Goal: Information Seeking & Learning: Learn about a topic

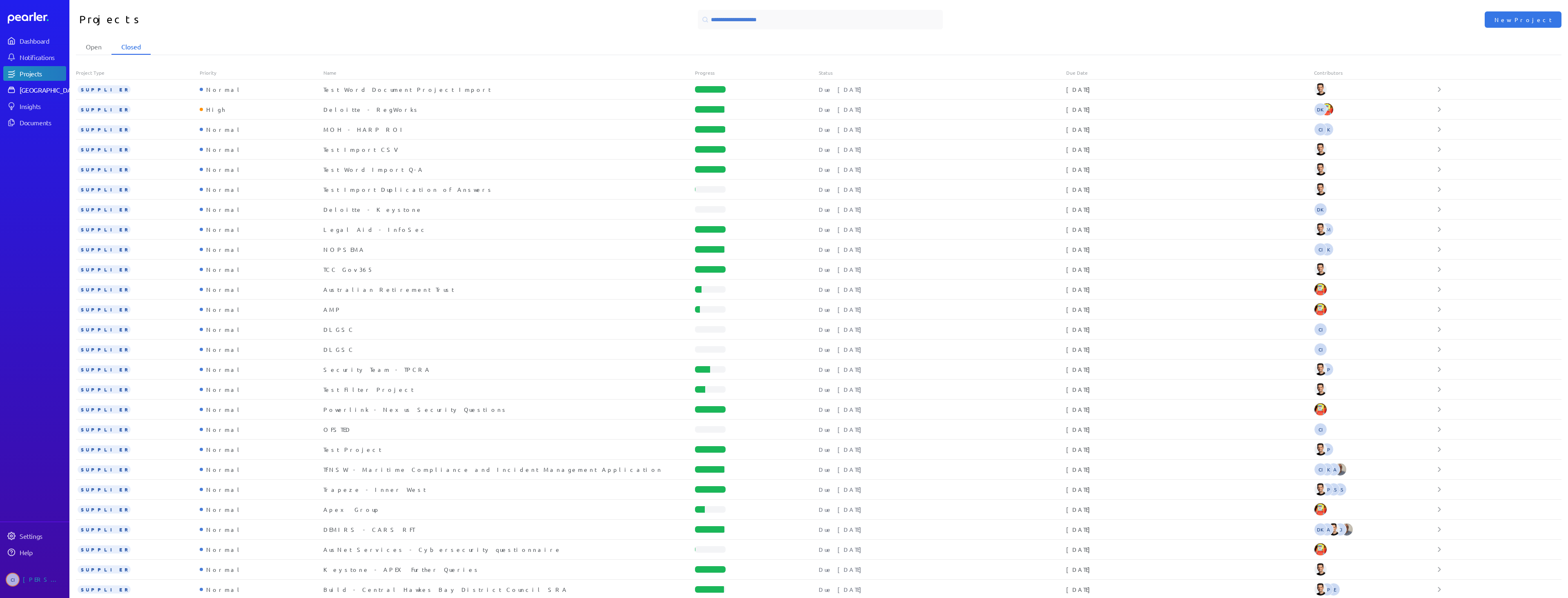
drag, startPoint x: 41, startPoint y: 92, endPoint x: 47, endPoint y: 92, distance: 6.0
click at [41, 92] on div "[GEOGRAPHIC_DATA]" at bounding box center [50, 89] width 61 height 8
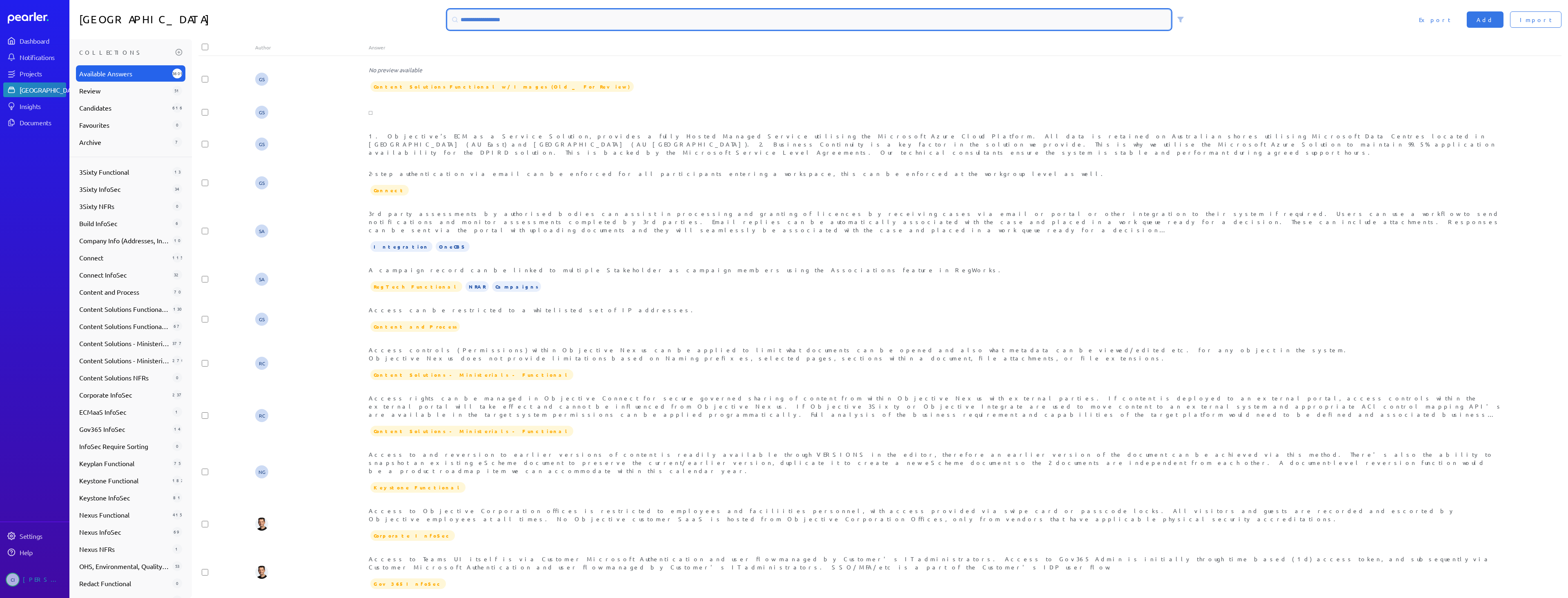
click at [609, 23] on input at bounding box center [809, 19] width 723 height 19
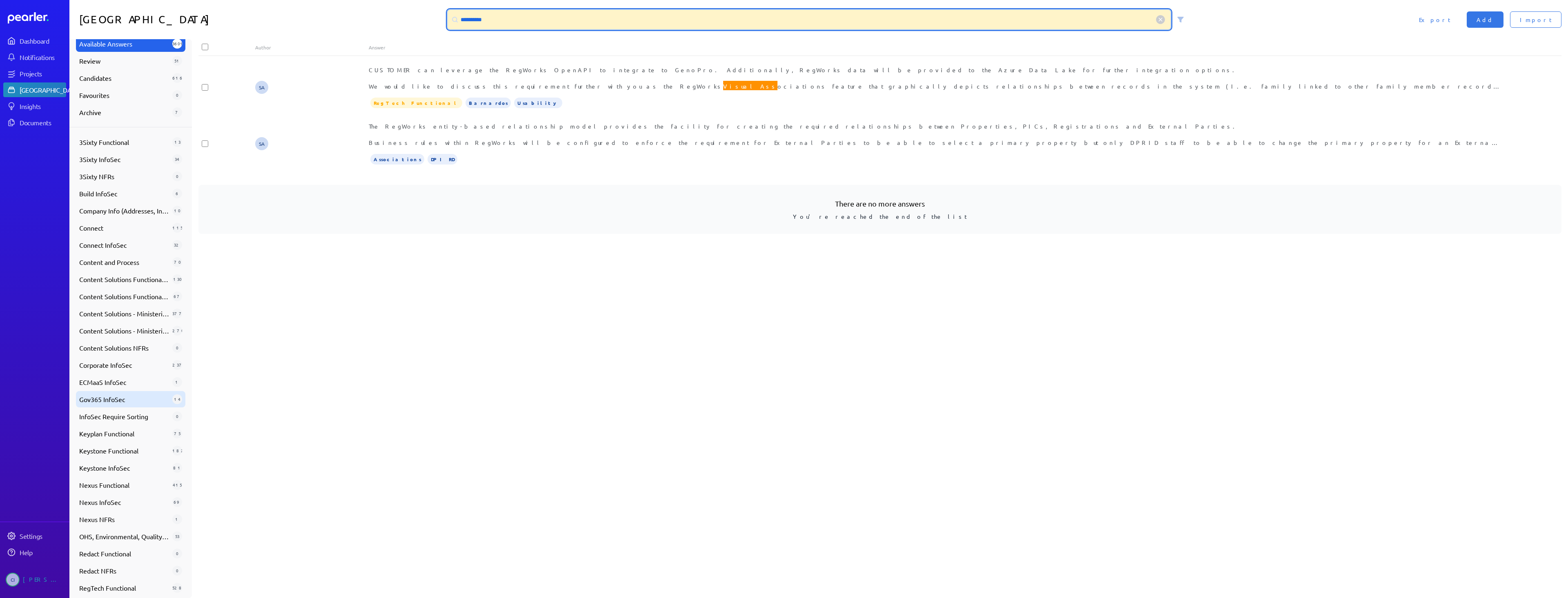
scroll to position [121, 0]
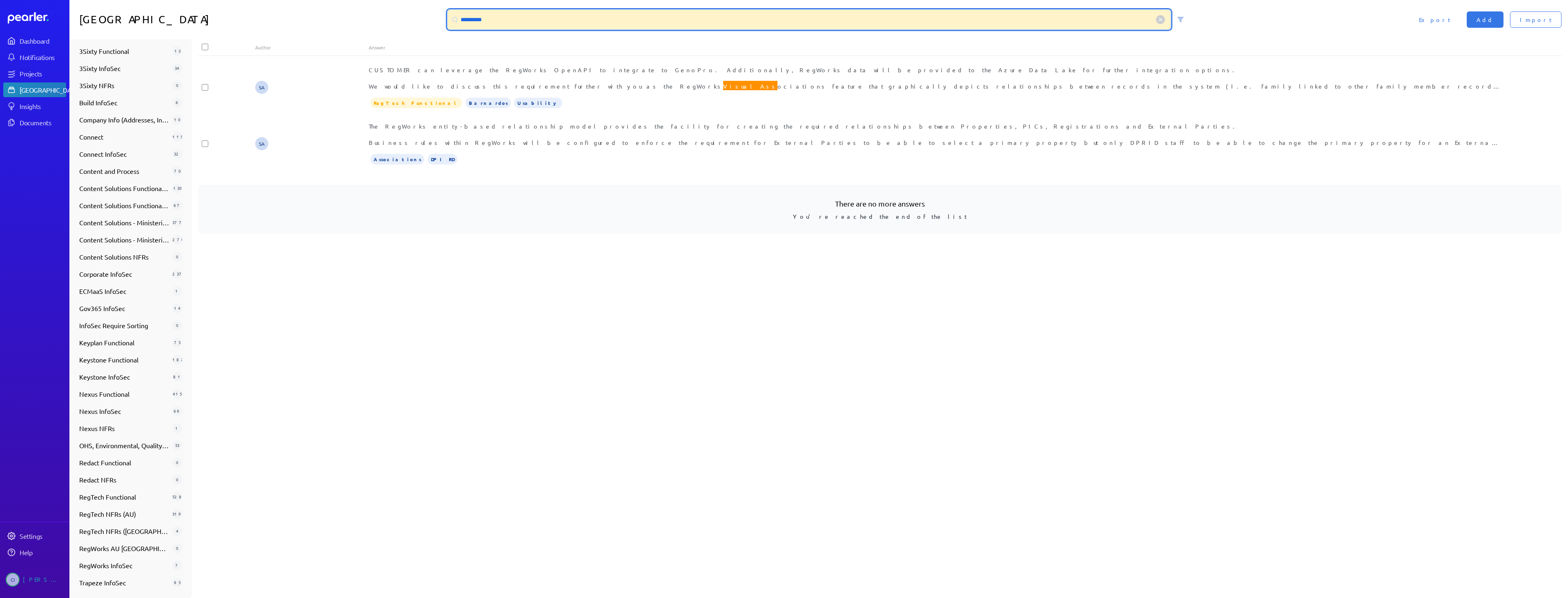
drag, startPoint x: 492, startPoint y: 21, endPoint x: 426, endPoint y: 19, distance: 66.0
click at [427, 19] on div "**********" at bounding box center [819, 19] width 1499 height 39
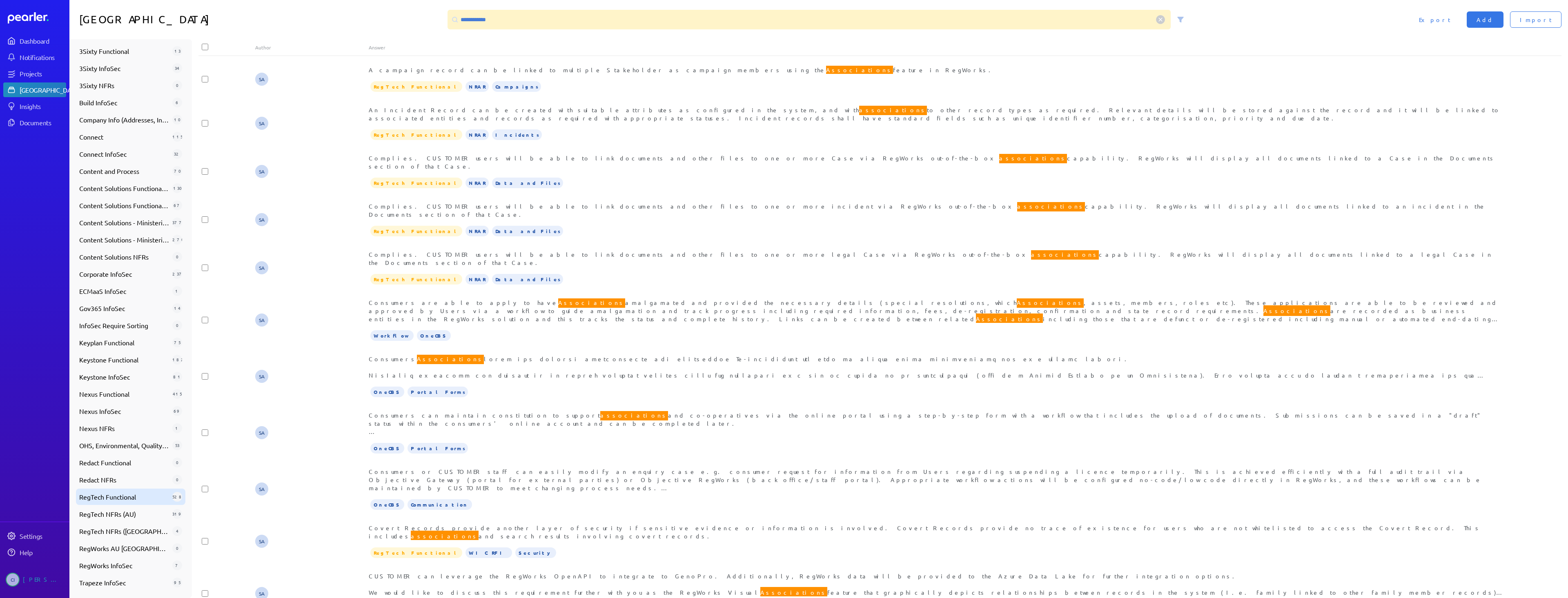
click at [137, 497] on span "RegTech Functional" at bounding box center [124, 496] width 90 height 10
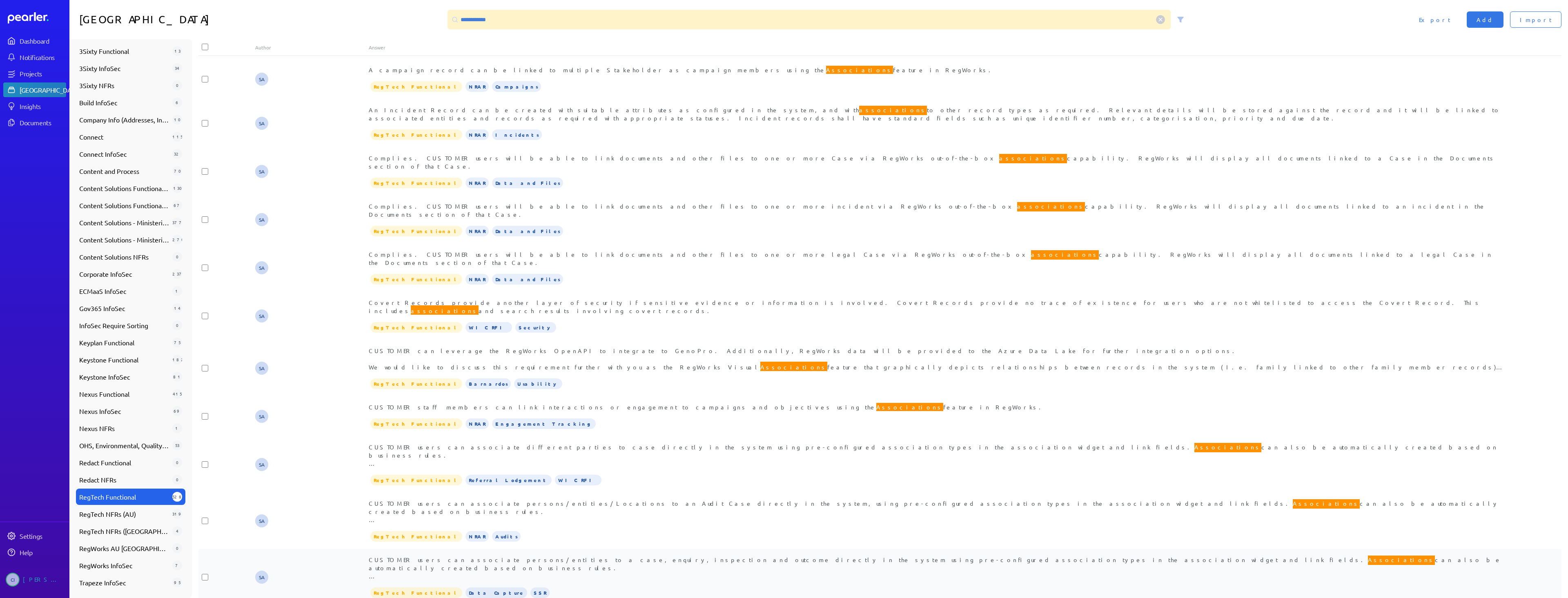
click at [523, 555] on div "CUSTOMER users can associate persons/entities to a case, enquiry, inspection an…" at bounding box center [937, 568] width 1136 height 24
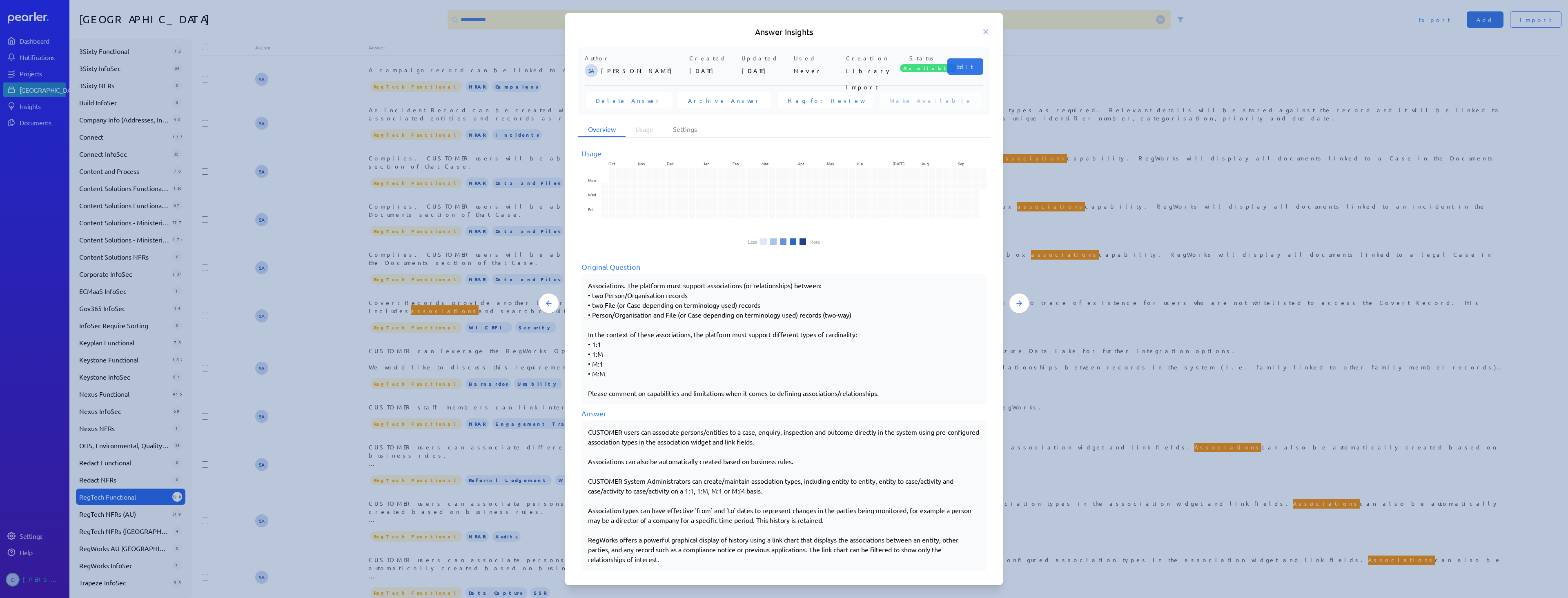
drag, startPoint x: 584, startPoint y: 431, endPoint x: 764, endPoint y: 462, distance: 182.6
click at [789, 461] on div "CUSTOMER users can associate persons/entities to a case, enquiry, inspection an…" at bounding box center [783, 495] width 405 height 150
drag, startPoint x: 590, startPoint y: 430, endPoint x: 838, endPoint y: 558, distance: 279.1
click at [838, 558] on div "CUSTOMER users can associate persons/entities to a case, enquiry, inspection an…" at bounding box center [784, 495] width 392 height 137
copy div "USTOMER users can associate persons/entities to a case, enquiry, inspection and…"
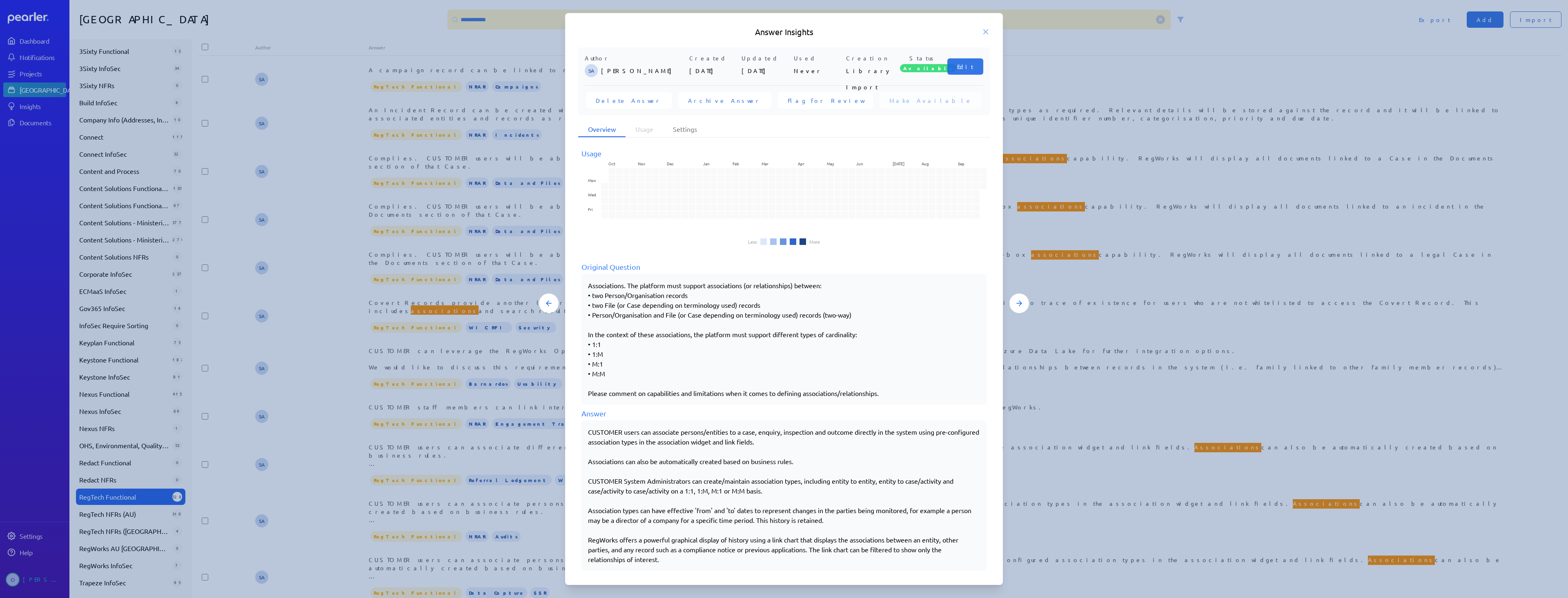
click at [626, 434] on div "CUSTOMER users can associate persons/entities to a case, enquiry, inspection an…" at bounding box center [784, 495] width 392 height 137
click at [585, 431] on div "CUSTOMER users can associate persons/entities to a case, enquiry, inspection an…" at bounding box center [783, 495] width 405 height 150
drag, startPoint x: 587, startPoint y: 430, endPoint x: 593, endPoint y: 435, distance: 7.8
click at [593, 435] on div "CUSTOMER users can associate persons/entities to a case, enquiry, inspection an…" at bounding box center [783, 495] width 405 height 150
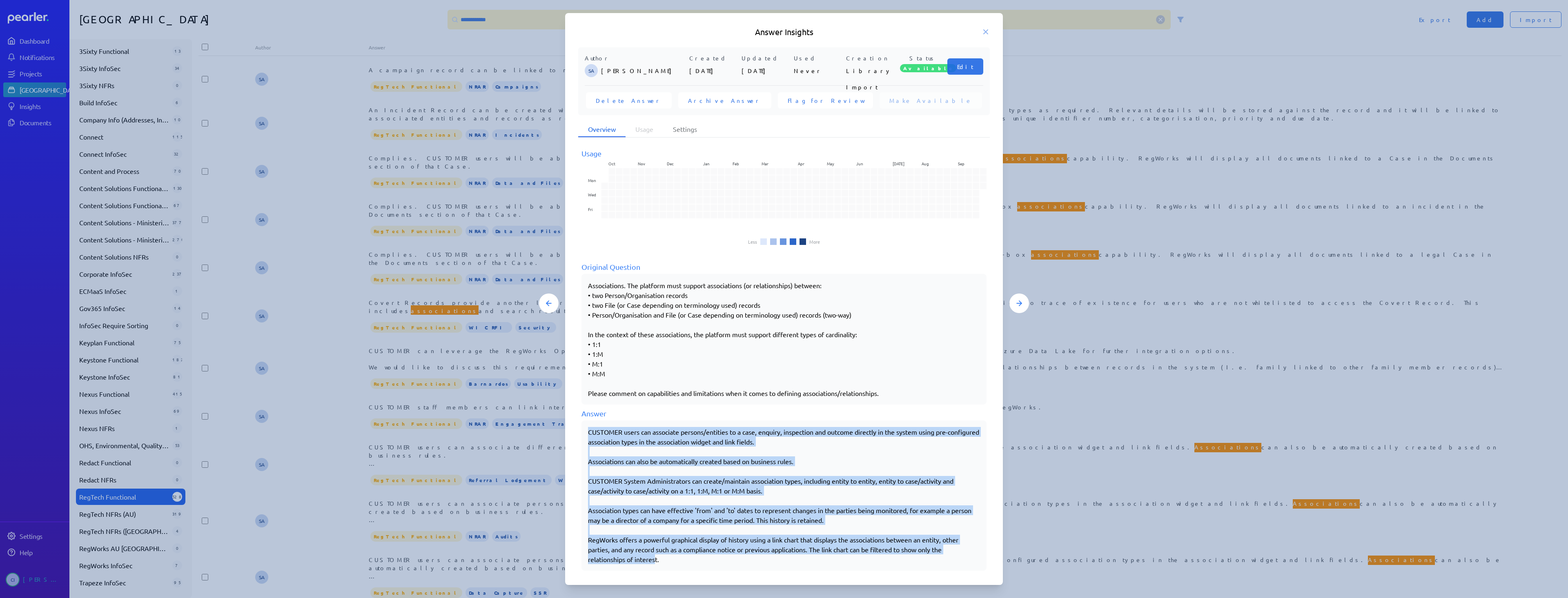
scroll to position [5, 0]
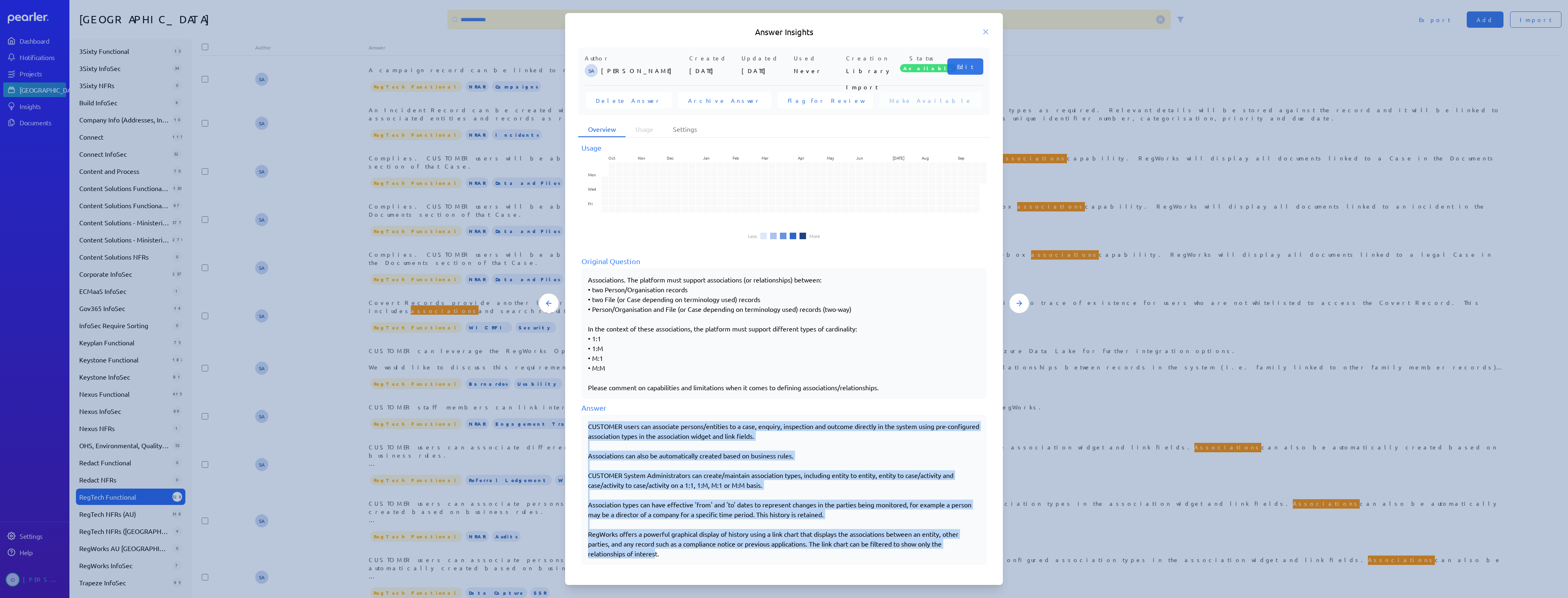
drag, startPoint x: 589, startPoint y: 431, endPoint x: 685, endPoint y: 563, distance: 163.2
click at [685, 563] on div "Usage Oct Nov Dec Jan Feb Mar Apr May Jun [DATE] Aug Sep Mon Wed Fri Less More …" at bounding box center [784, 355] width 411 height 434
copy div "CUSTOMER users can associate persons/entities to a case, enquiry, inspection an…"
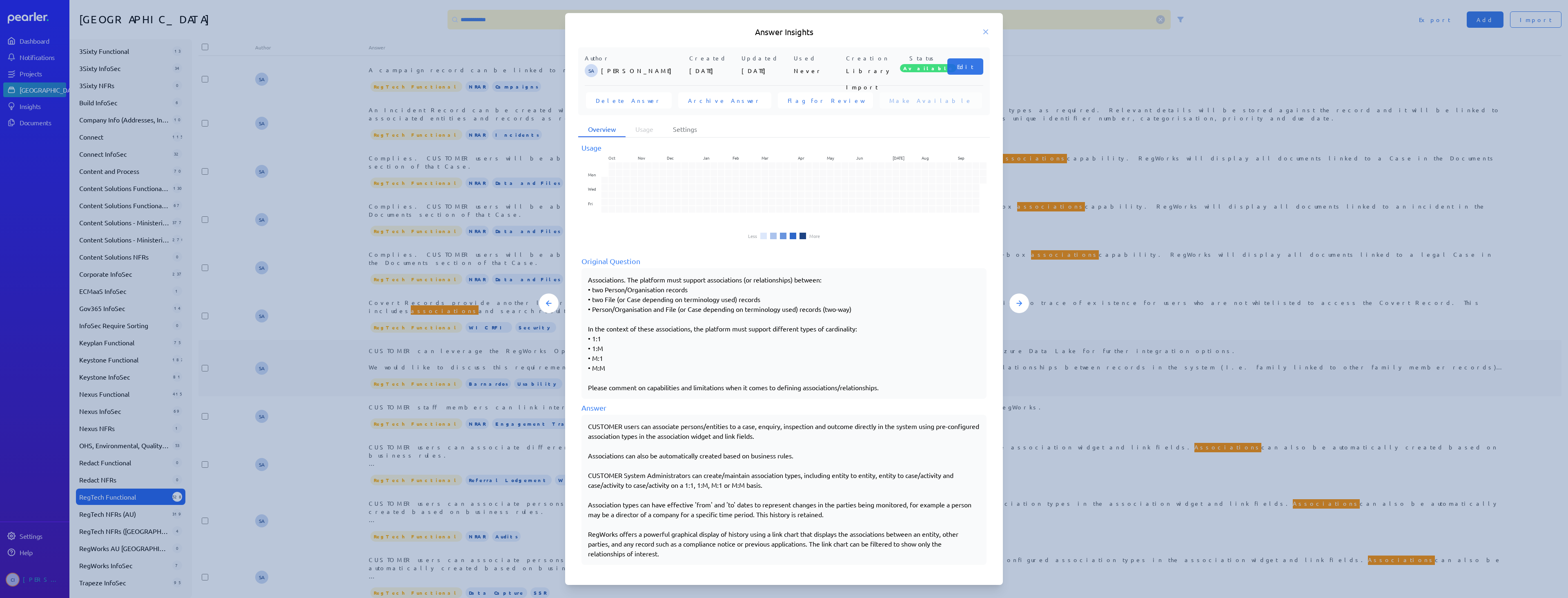
click at [523, 363] on div at bounding box center [784, 299] width 1568 height 598
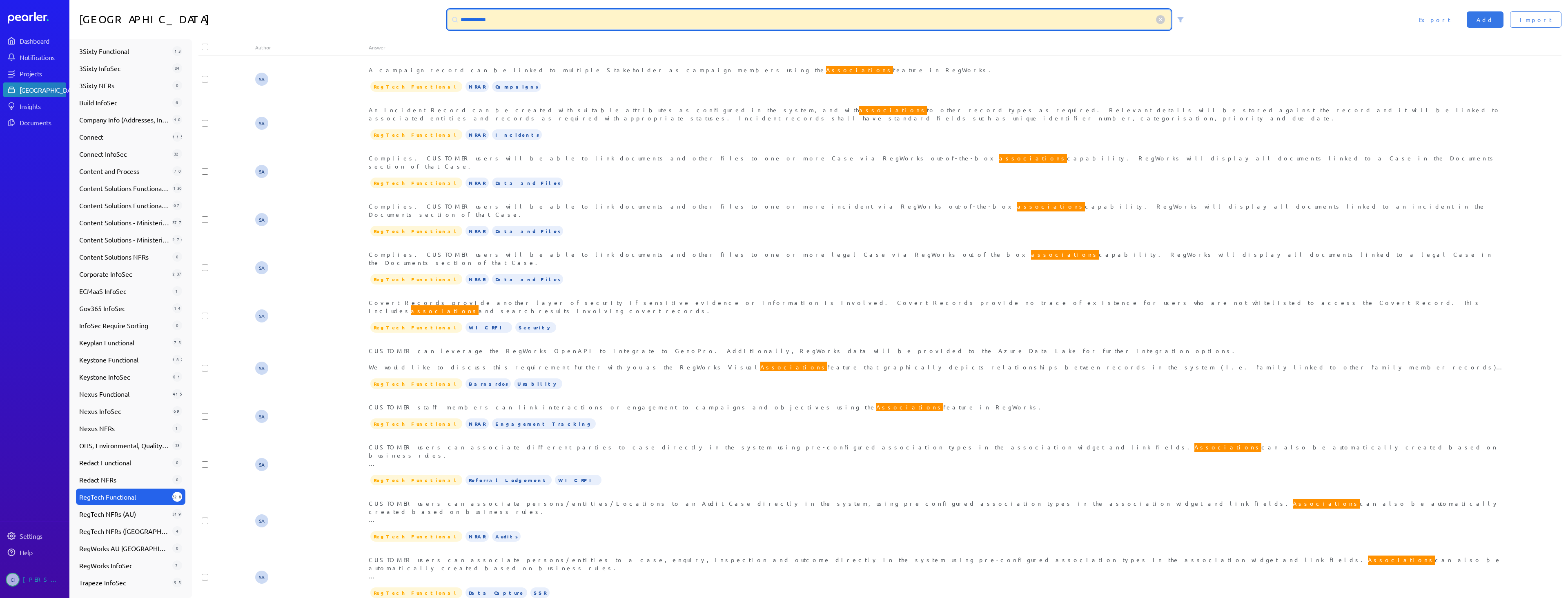
drag, startPoint x: 524, startPoint y: 17, endPoint x: 410, endPoint y: 18, distance: 114.0
click at [410, 18] on div "**********" at bounding box center [819, 19] width 1499 height 39
type input "*"
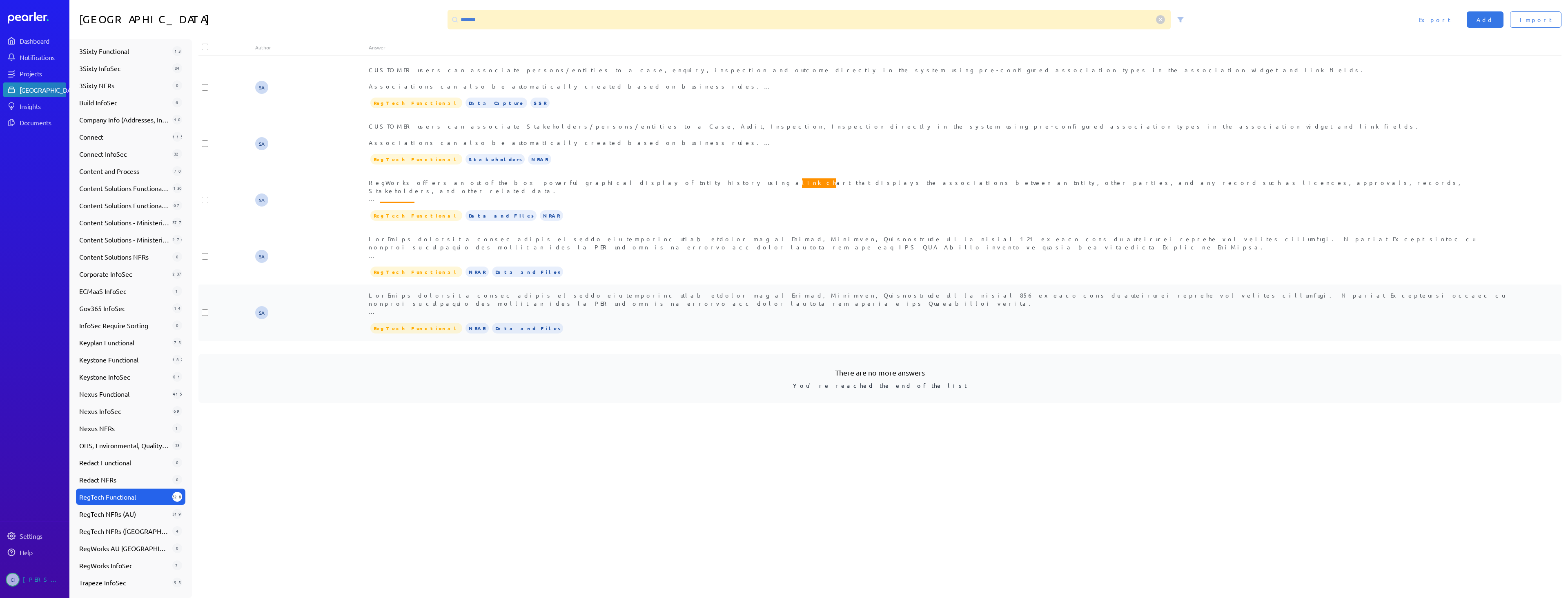
click at [654, 307] on div "link ch art that displays the associations between an Entity, other parties, an…" at bounding box center [937, 303] width 1136 height 24
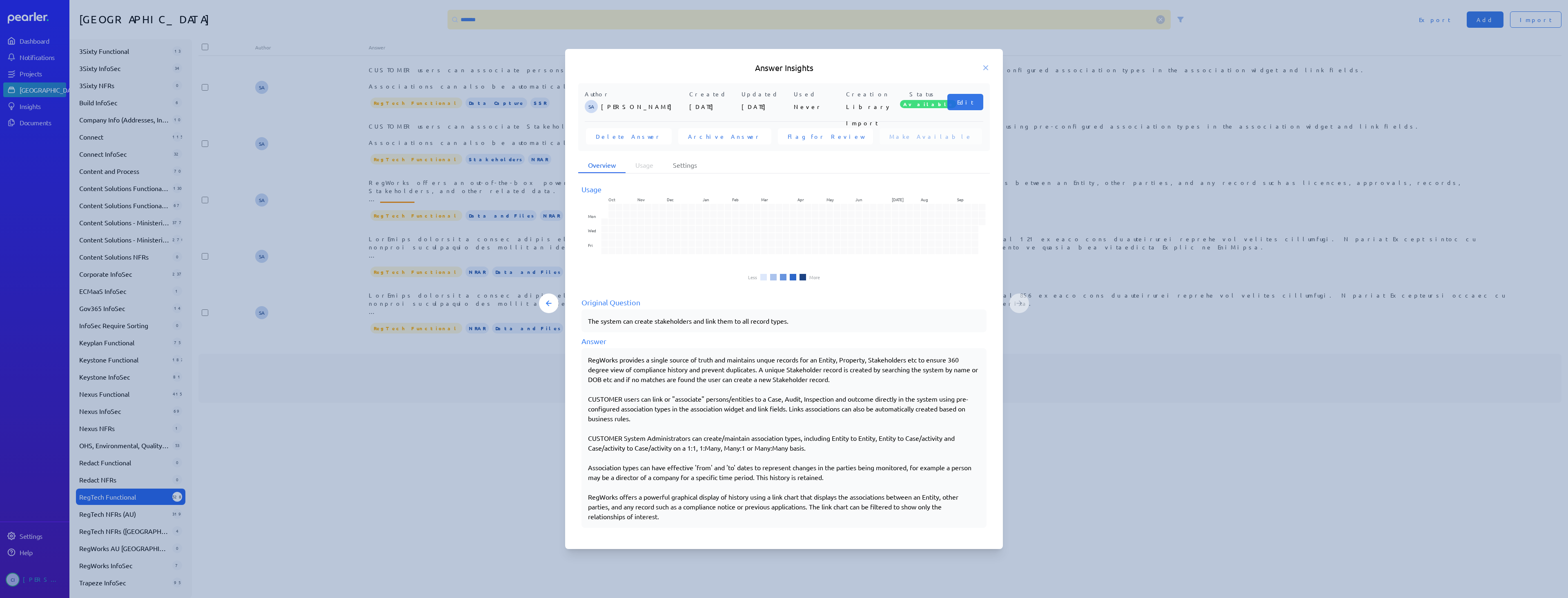
click at [493, 504] on div at bounding box center [784, 299] width 1568 height 598
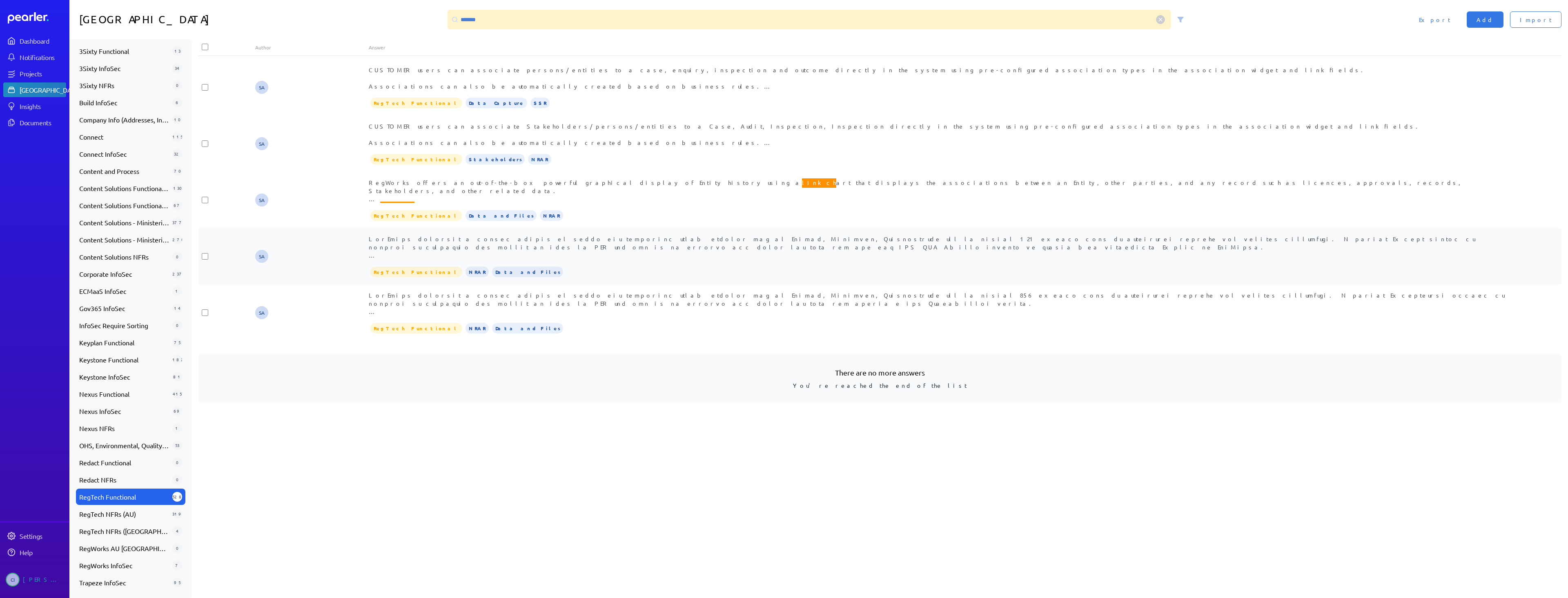
click at [545, 257] on span "link ch art that displays the associations between an Entity, other parties, an…" at bounding box center [937, 287] width 1136 height 105
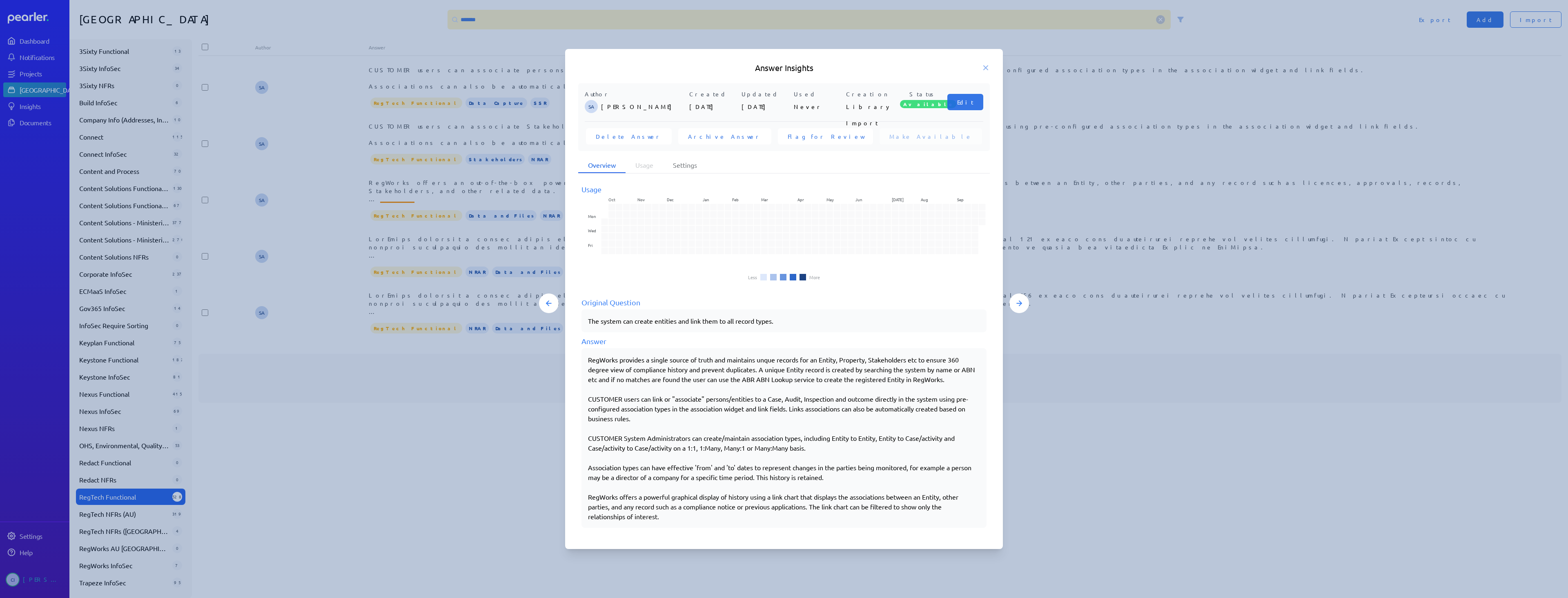
click at [441, 521] on div at bounding box center [784, 299] width 1568 height 598
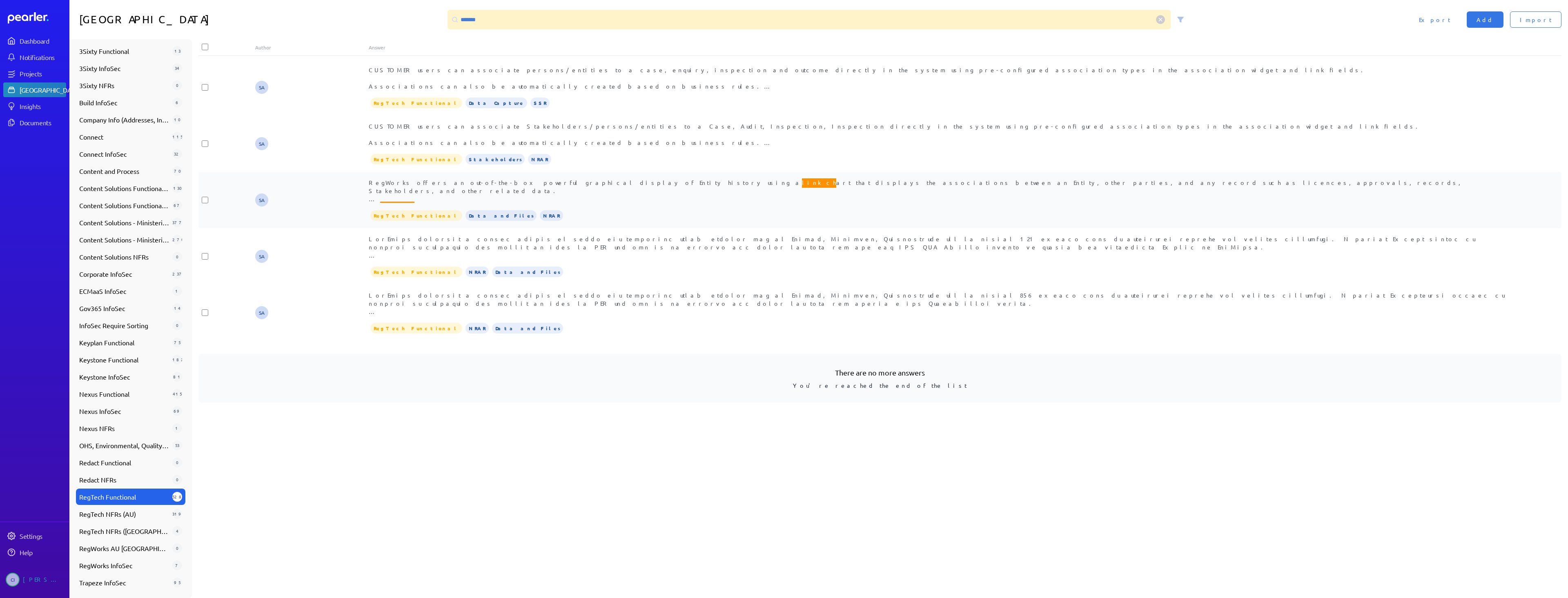
click at [486, 199] on span "RegWorks offers an out-of-the-box powerful graphical display of Entity history …" at bounding box center [926, 202] width 1115 height 50
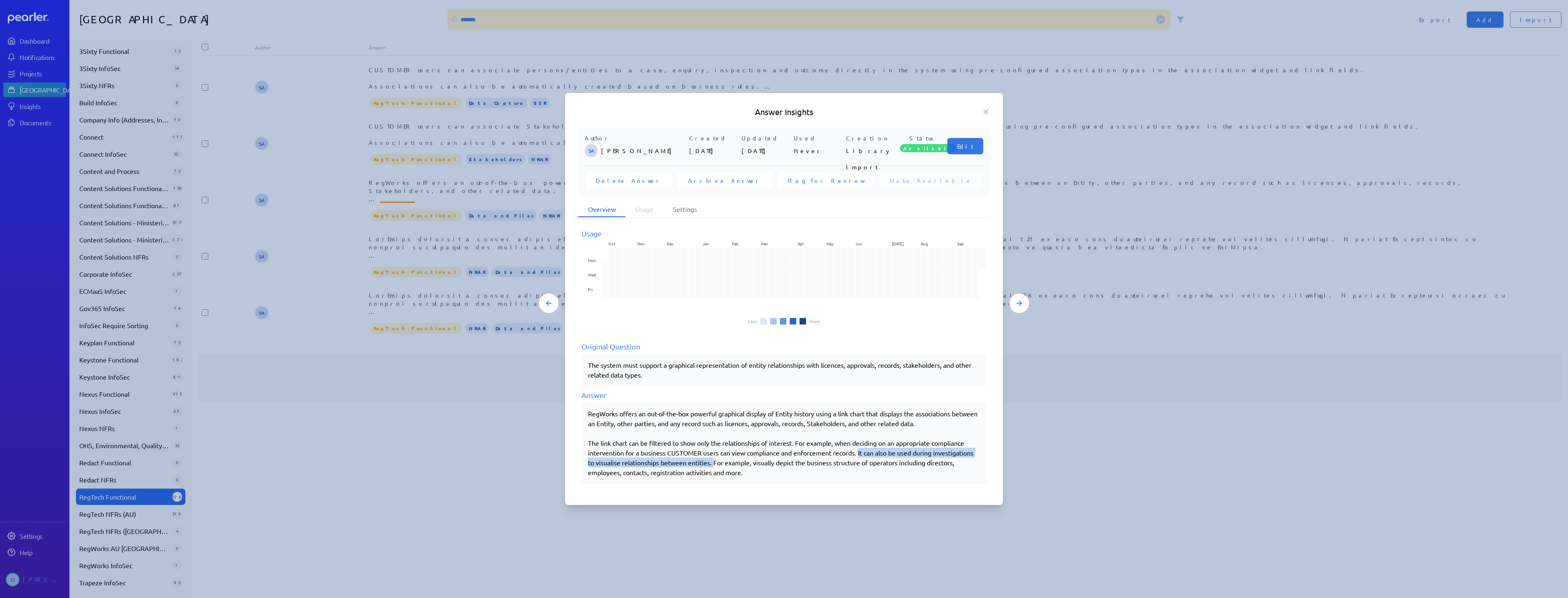
drag, startPoint x: 860, startPoint y: 453, endPoint x: 714, endPoint y: 463, distance: 146.3
click at [714, 463] on div "RegWorks offers an out-of-the-box powerful graphical display of Entity history …" at bounding box center [784, 443] width 392 height 69
copy div "It can also be used during investigations to visualise relationships between en…"
click at [720, 462] on div "RegWorks offers an out-of-the-box powerful graphical display of Entity history …" at bounding box center [784, 443] width 392 height 69
drag, startPoint x: 715, startPoint y: 461, endPoint x: 757, endPoint y: 474, distance: 44.0
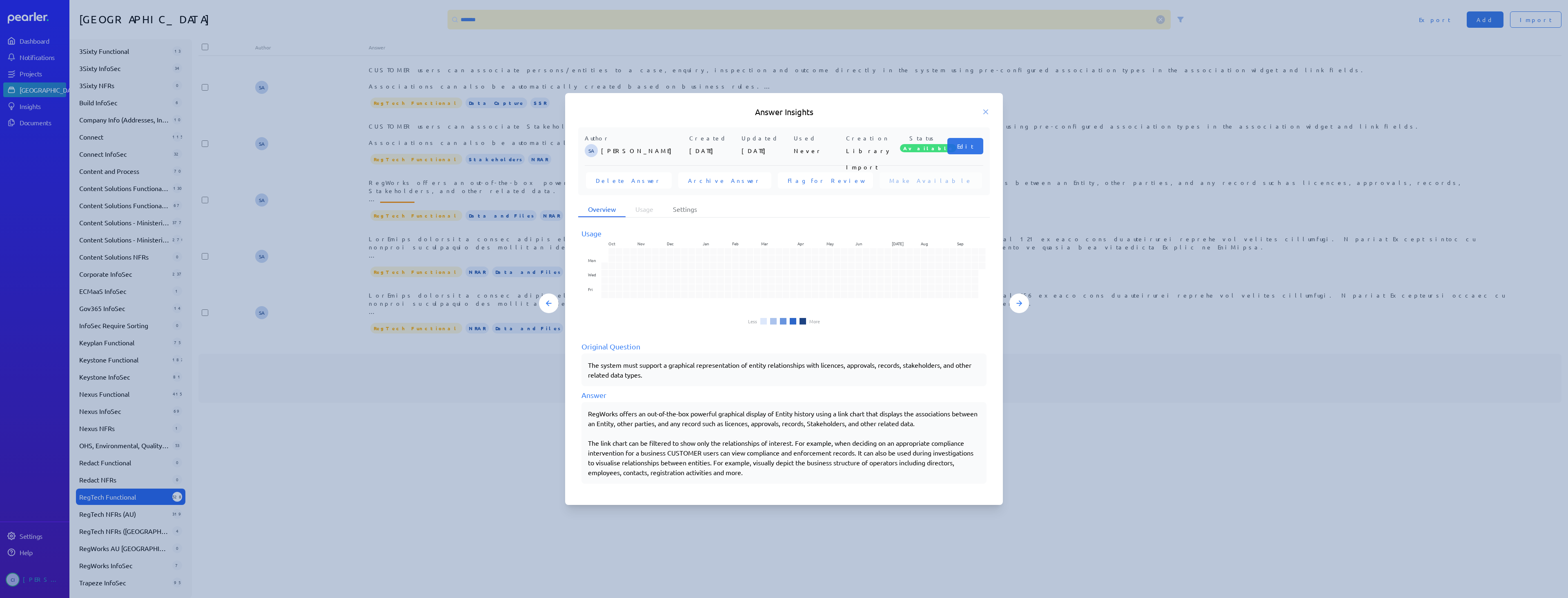
click at [757, 474] on div "RegWorks offers an out-of-the-box powerful graphical display of Entity history …" at bounding box center [784, 443] width 392 height 69
copy div "For example, visually depict the business structure of operators including dire…"
click at [986, 113] on icon at bounding box center [985, 111] width 8 height 8
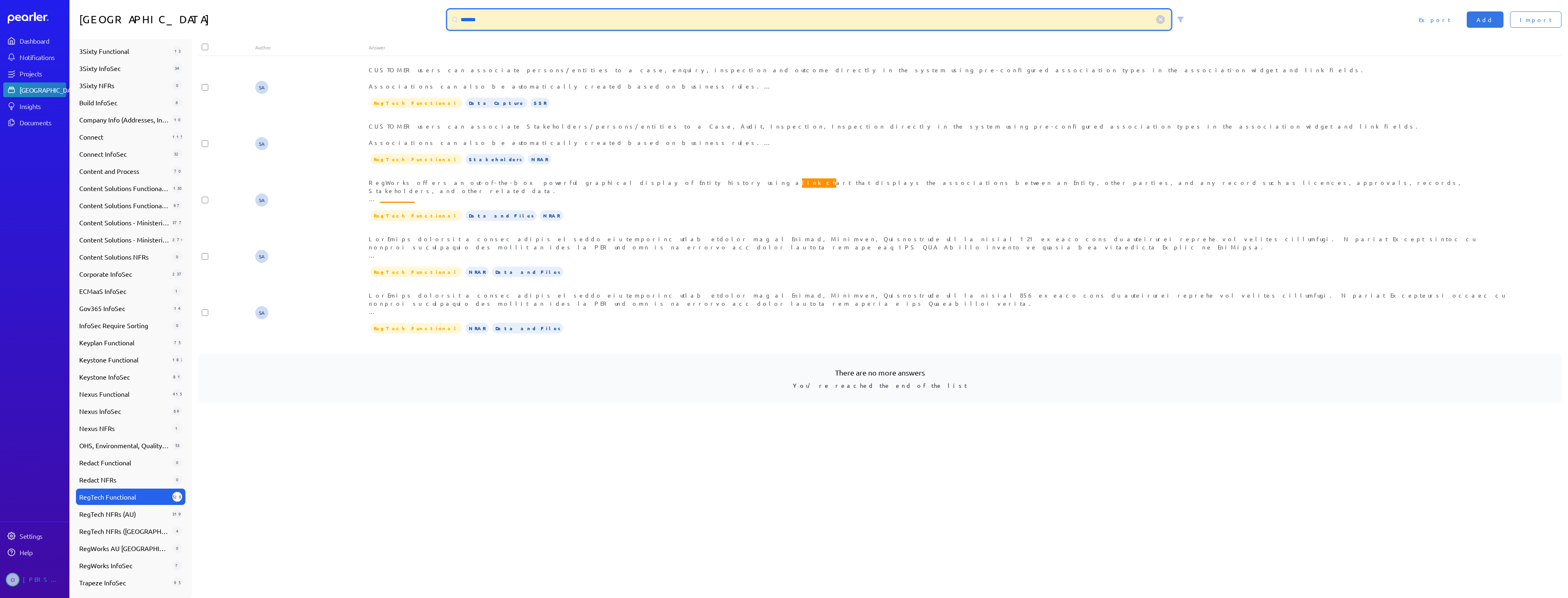
drag, startPoint x: 502, startPoint y: 19, endPoint x: 394, endPoint y: 19, distance: 108.0
click at [394, 19] on div "Answer Library ******* Import Add Export" at bounding box center [819, 19] width 1499 height 39
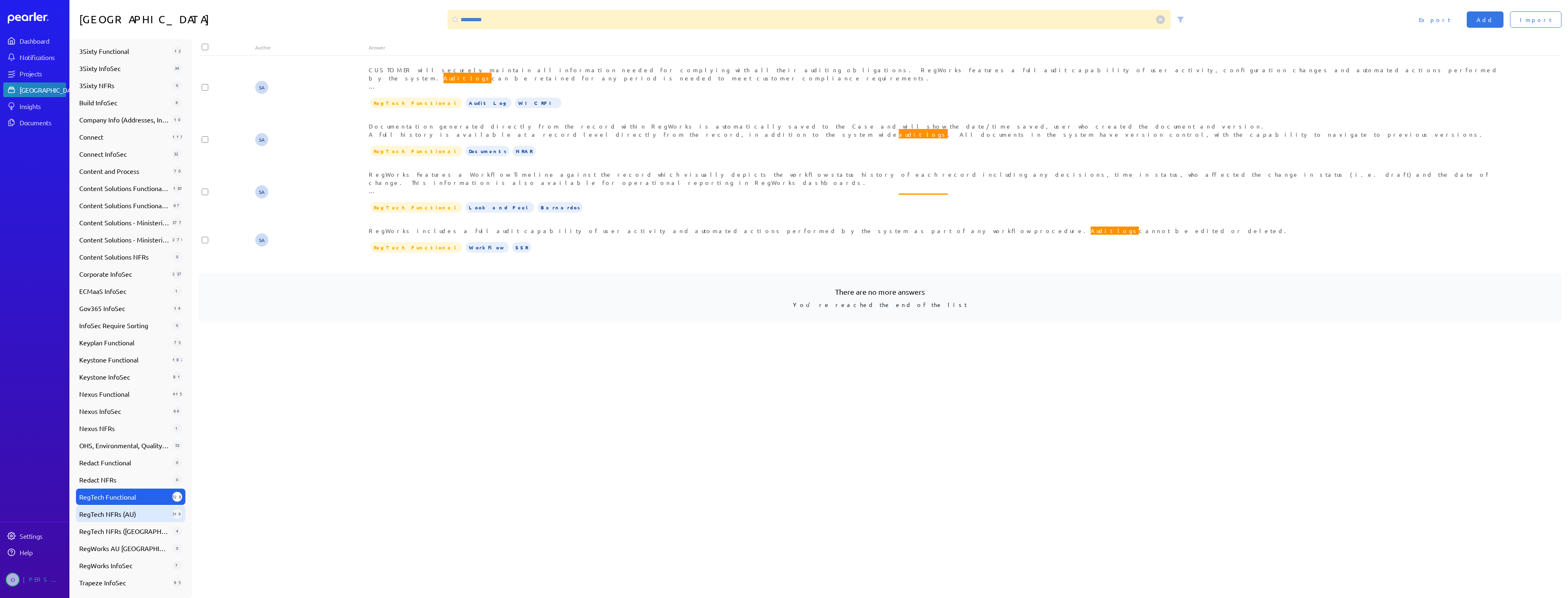
click at [135, 517] on span "RegTech NFRs (AU)" at bounding box center [124, 514] width 90 height 10
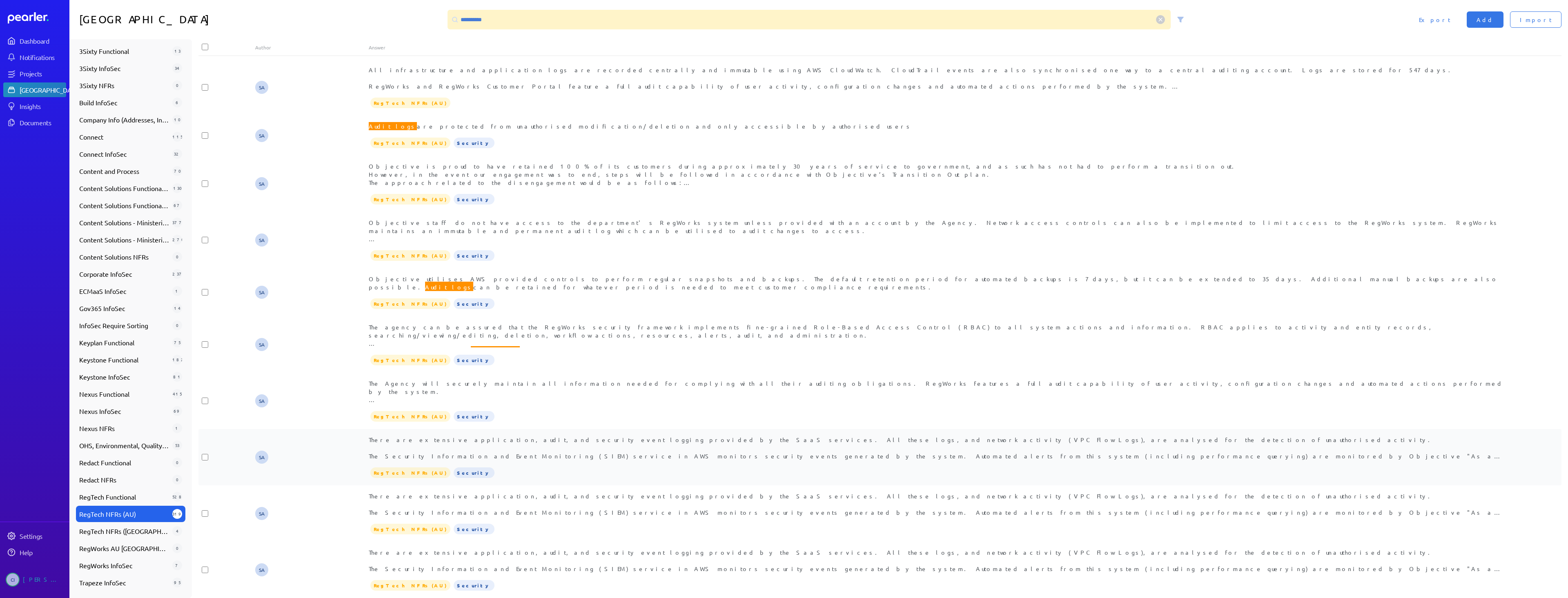
scroll to position [82, 0]
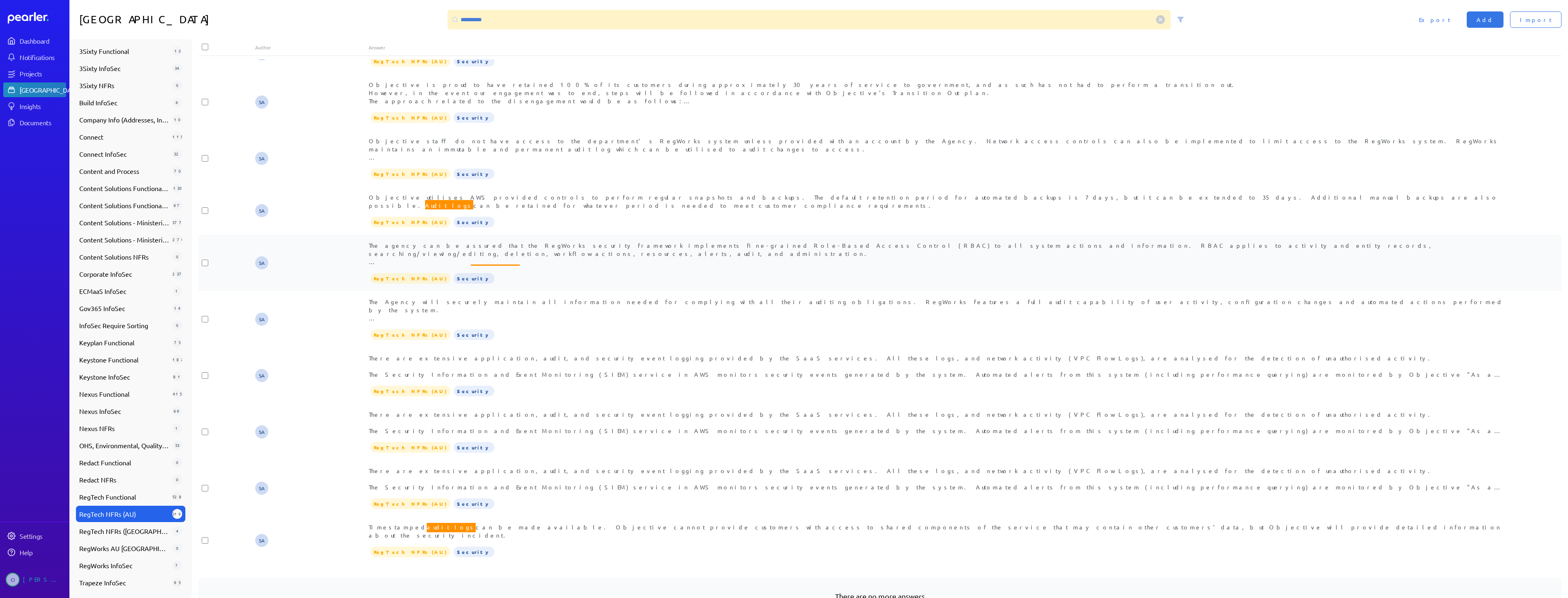
click at [589, 267] on div "The agency can be assured that the RegWorks security framework implements fine-…" at bounding box center [937, 262] width 1136 height 43
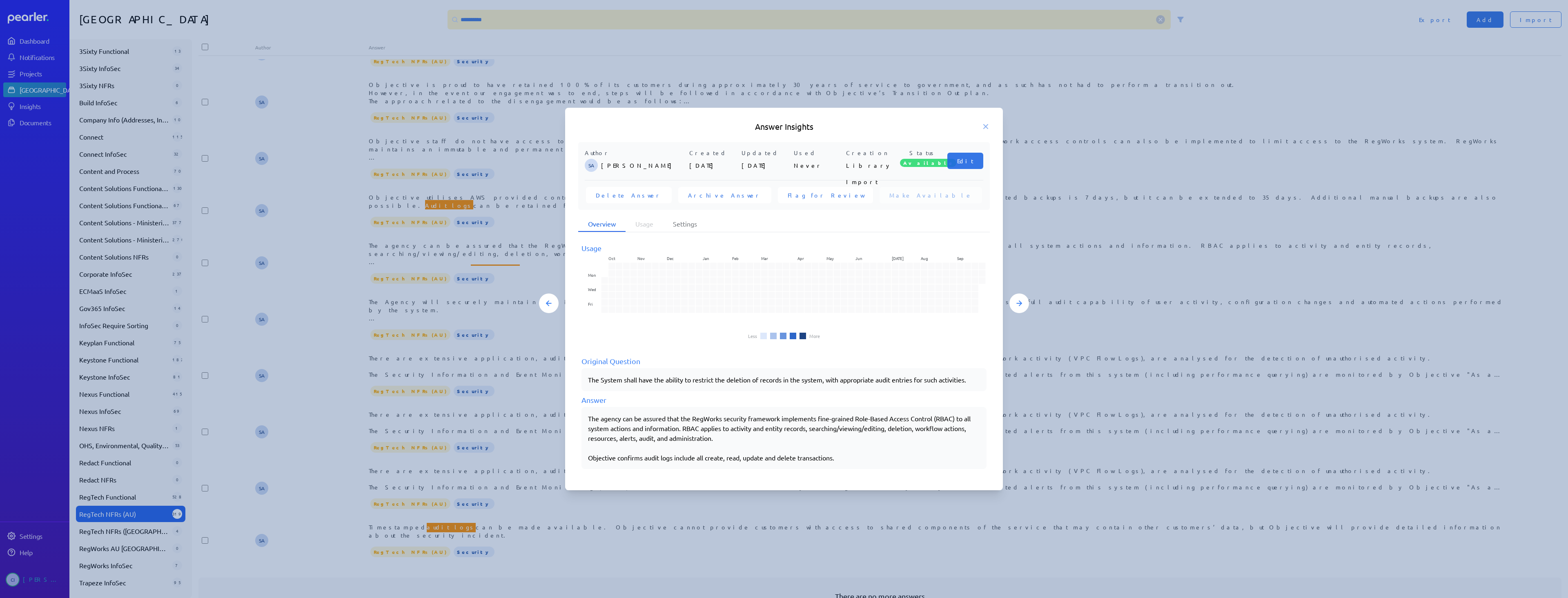
click at [446, 432] on div at bounding box center [784, 299] width 1568 height 598
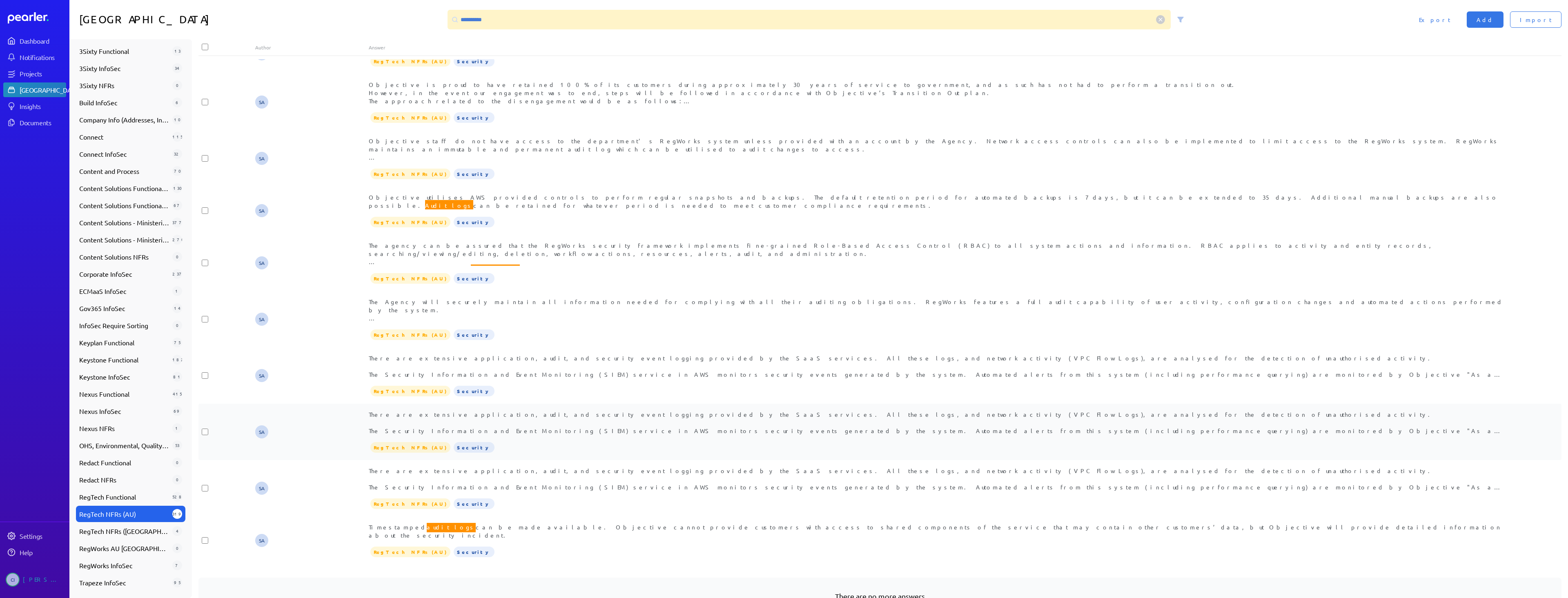
scroll to position [122, 0]
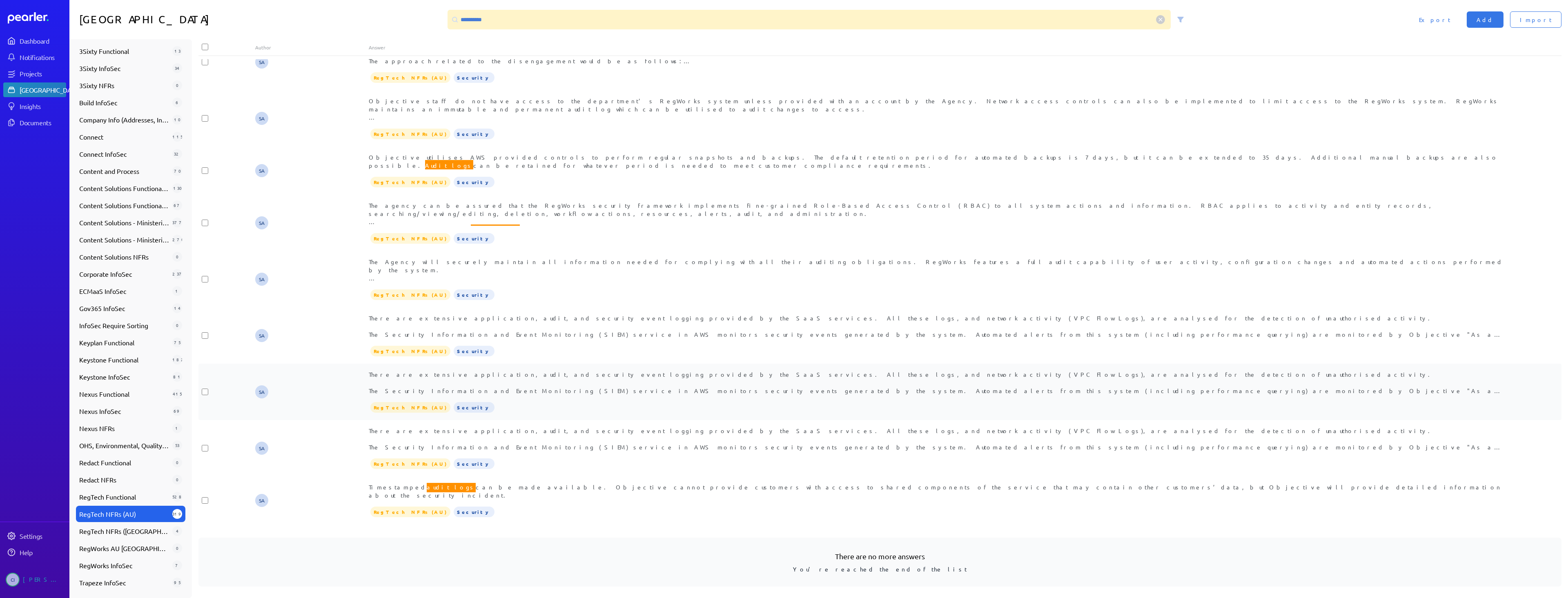
click at [562, 389] on span "There are extensive application, audit, and security event logging provided by …" at bounding box center [936, 403] width 1135 height 66
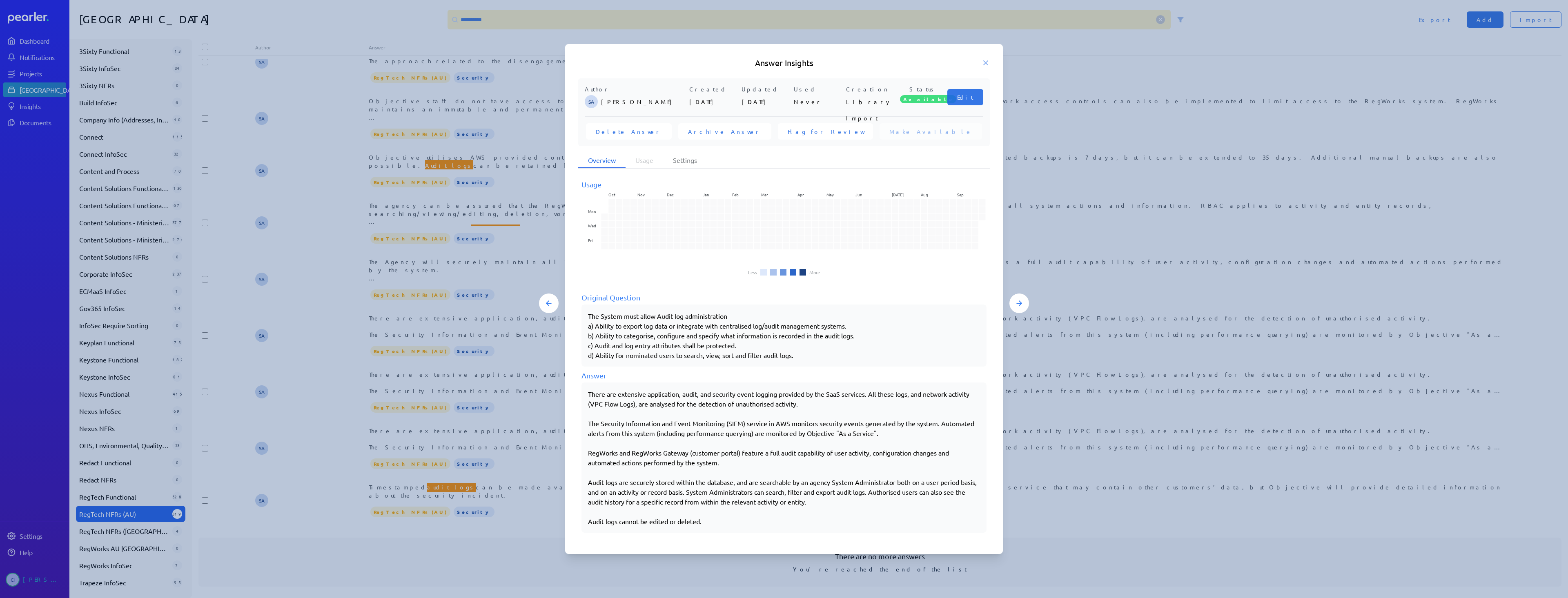
click at [587, 454] on div "There are extensive application, audit, and security event logging provided by …" at bounding box center [783, 457] width 405 height 150
drag, startPoint x: 587, startPoint y: 454, endPoint x: 708, endPoint y: 467, distance: 121.7
click at [708, 467] on div "There are extensive application, audit, and security event logging provided by …" at bounding box center [783, 457] width 405 height 150
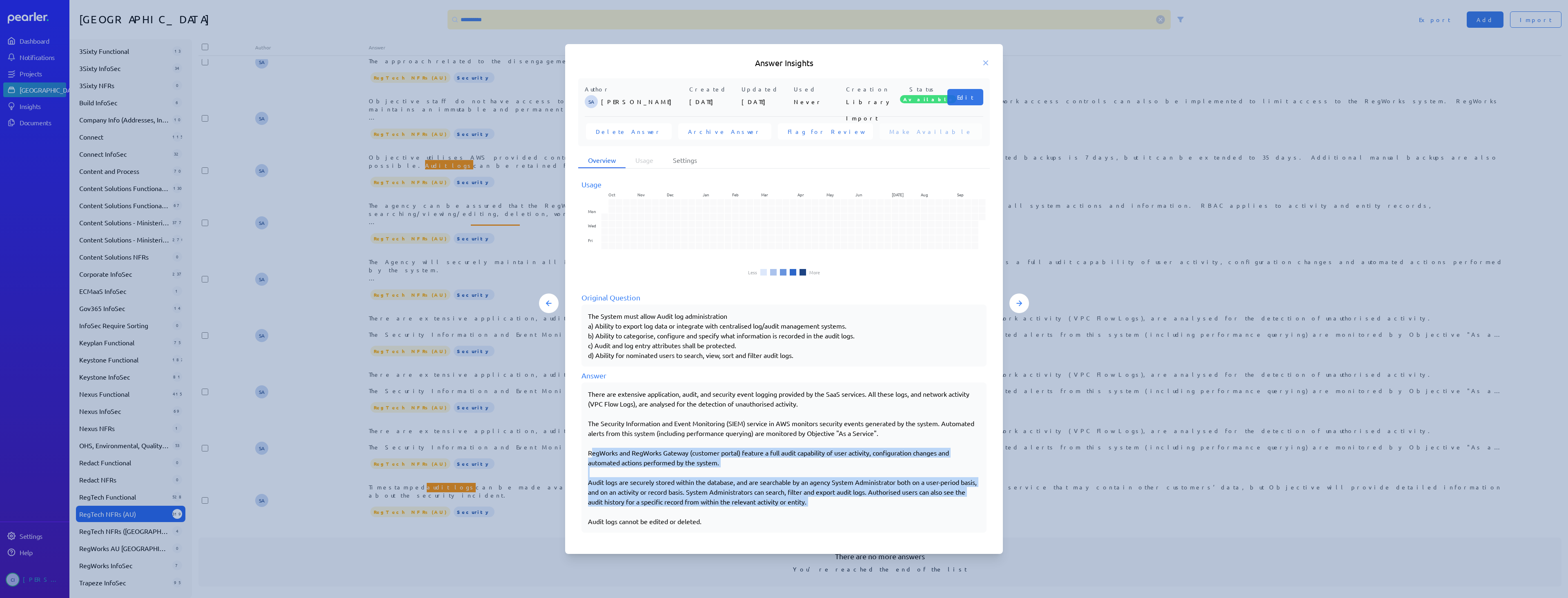
drag, startPoint x: 592, startPoint y: 454, endPoint x: 870, endPoint y: 509, distance: 283.4
click at [870, 509] on div "There are extensive application, audit, and security event logging provided by …" at bounding box center [784, 457] width 392 height 137
click at [718, 525] on div "There are extensive application, audit, and security event logging provided by …" at bounding box center [784, 457] width 392 height 137
copy div "RegWorks and RegWorks Gateway (customer portal) feature a full audit capability…"
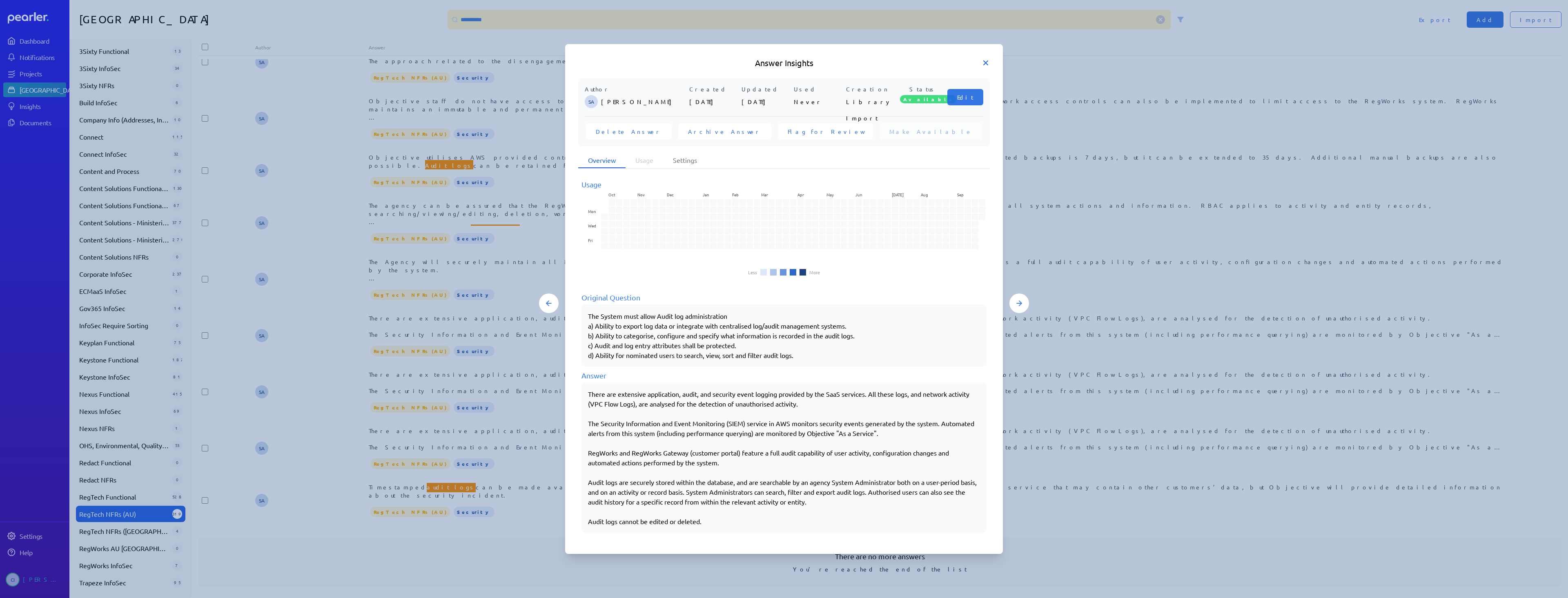
drag, startPoint x: 993, startPoint y: 60, endPoint x: 989, endPoint y: 60, distance: 4.0
click at [990, 60] on div "Answer Insights" at bounding box center [783, 63] width 438 height 12
click at [988, 60] on icon at bounding box center [985, 63] width 8 height 8
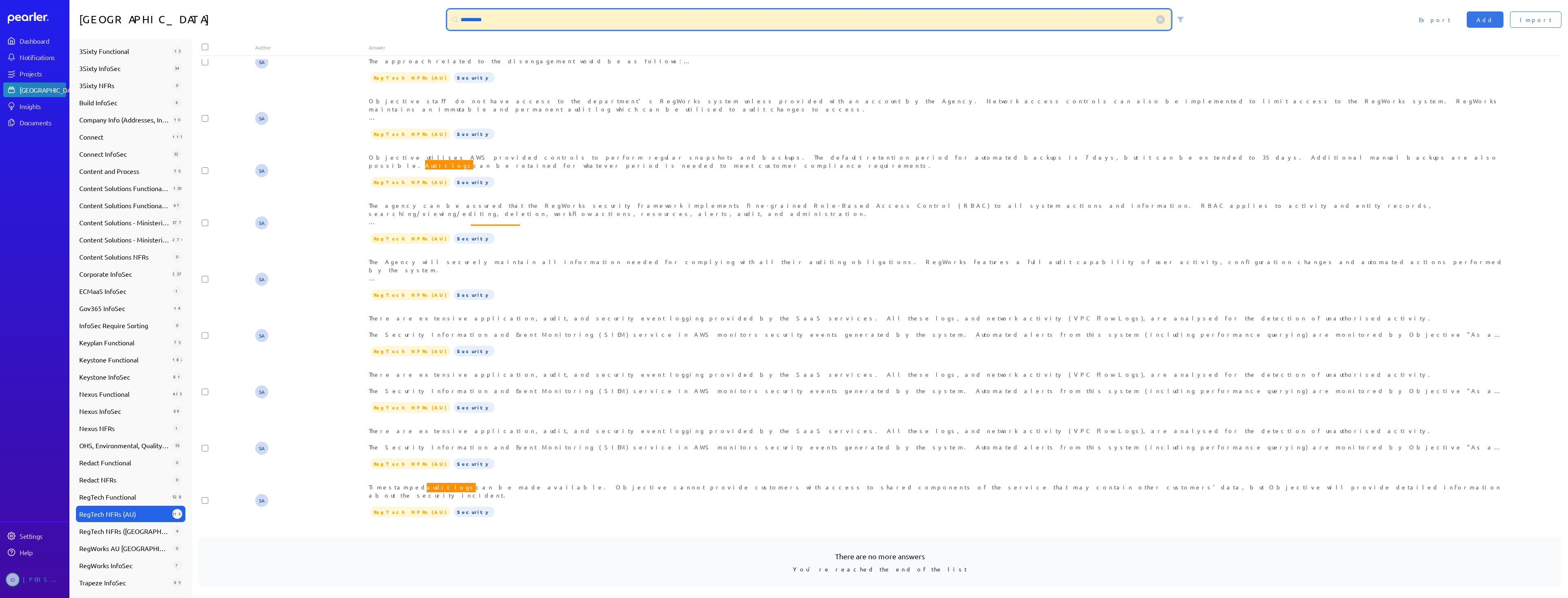
drag, startPoint x: 524, startPoint y: 20, endPoint x: 378, endPoint y: 31, distance: 146.4
click at [388, 30] on div "**********" at bounding box center [819, 19] width 1499 height 39
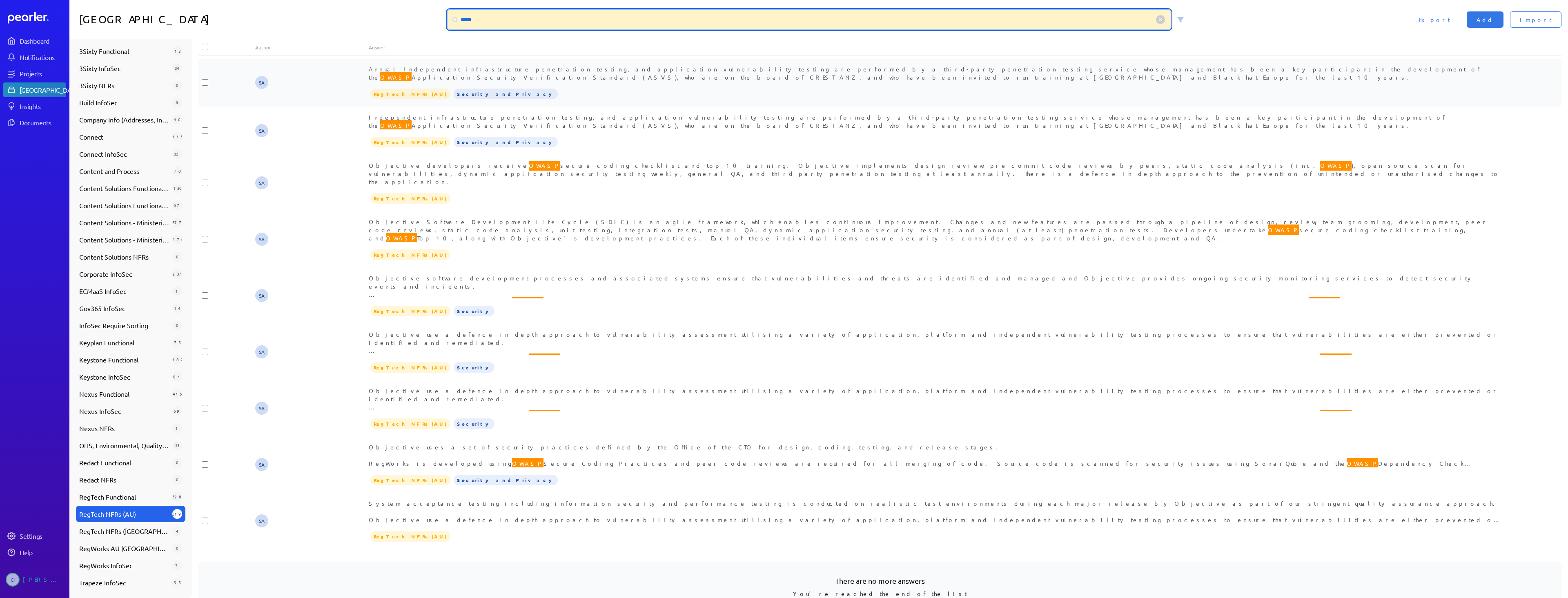
type input "*****"
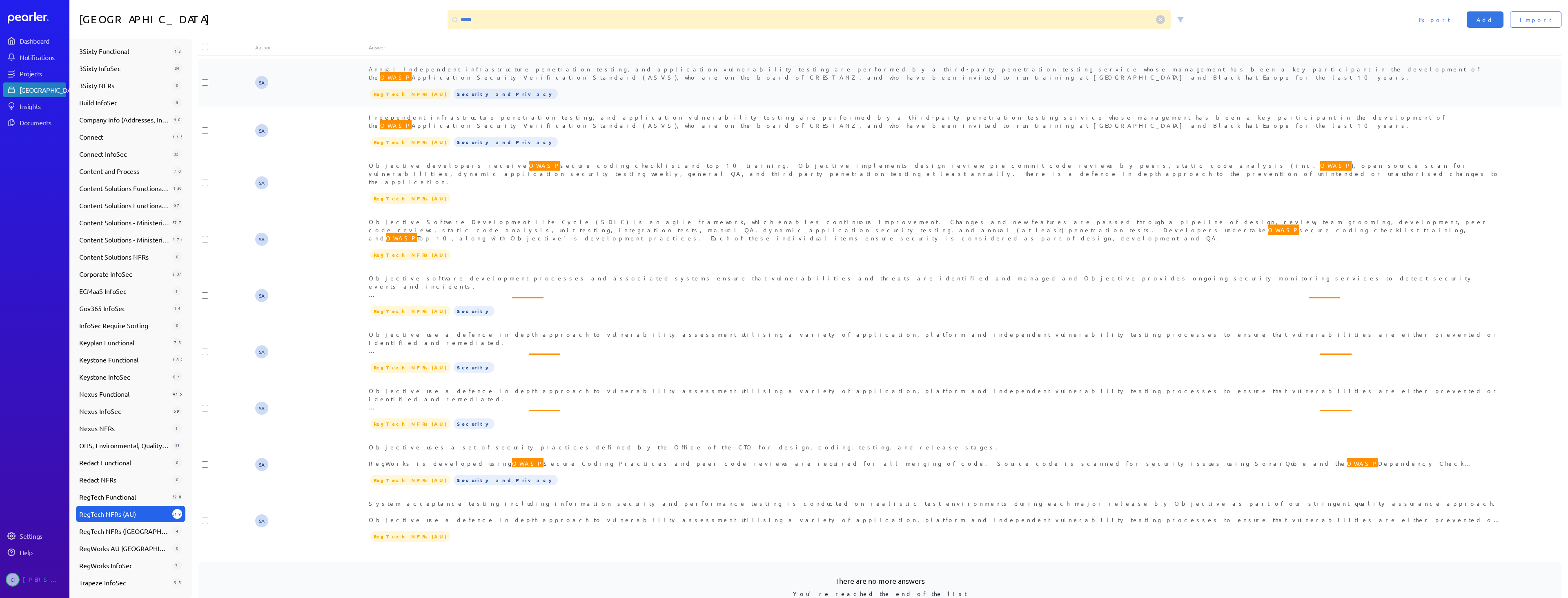
click at [925, 88] on div "RegTech NFRs (AU) Security and Privacy" at bounding box center [937, 94] width 1136 height 12
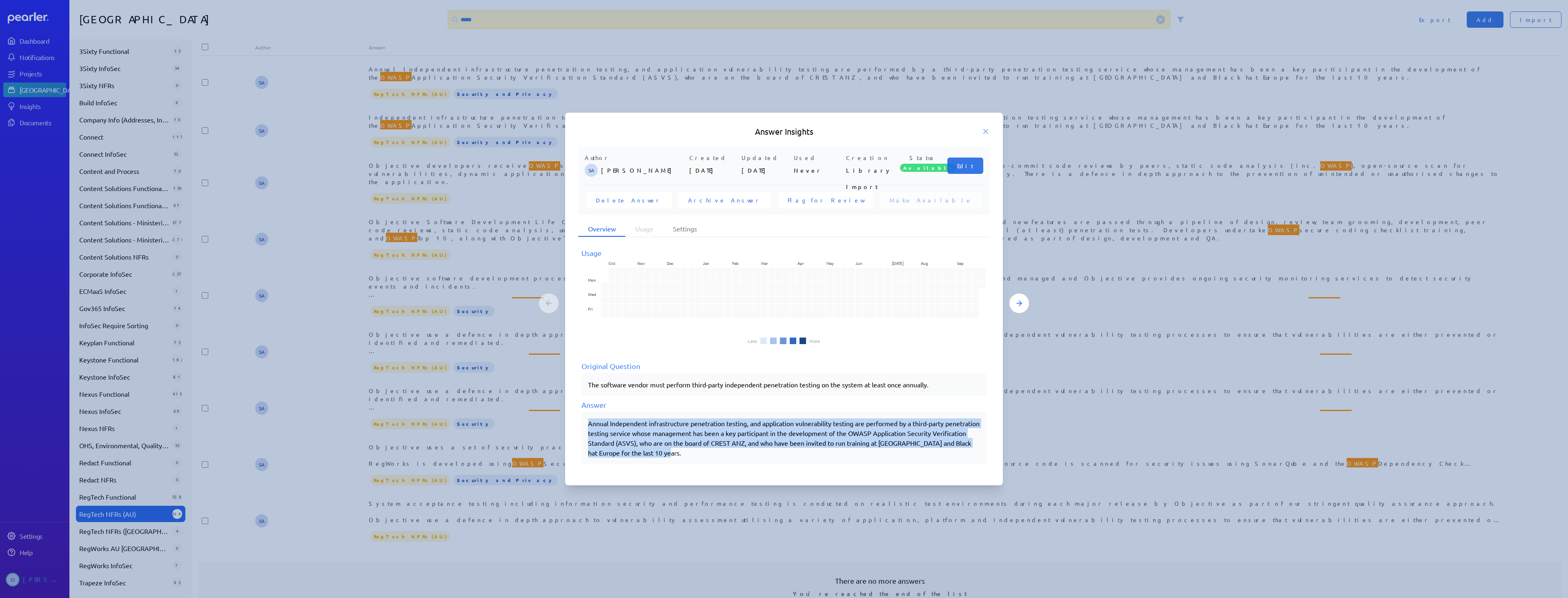
drag, startPoint x: 589, startPoint y: 426, endPoint x: 735, endPoint y: 451, distance: 148.1
click at [735, 451] on div "Annual Independent infrastructure penetration testing, and application vulnerab…" at bounding box center [784, 438] width 392 height 39
copy div "Annual Independent infrastructure penetration testing, and application vulnerab…"
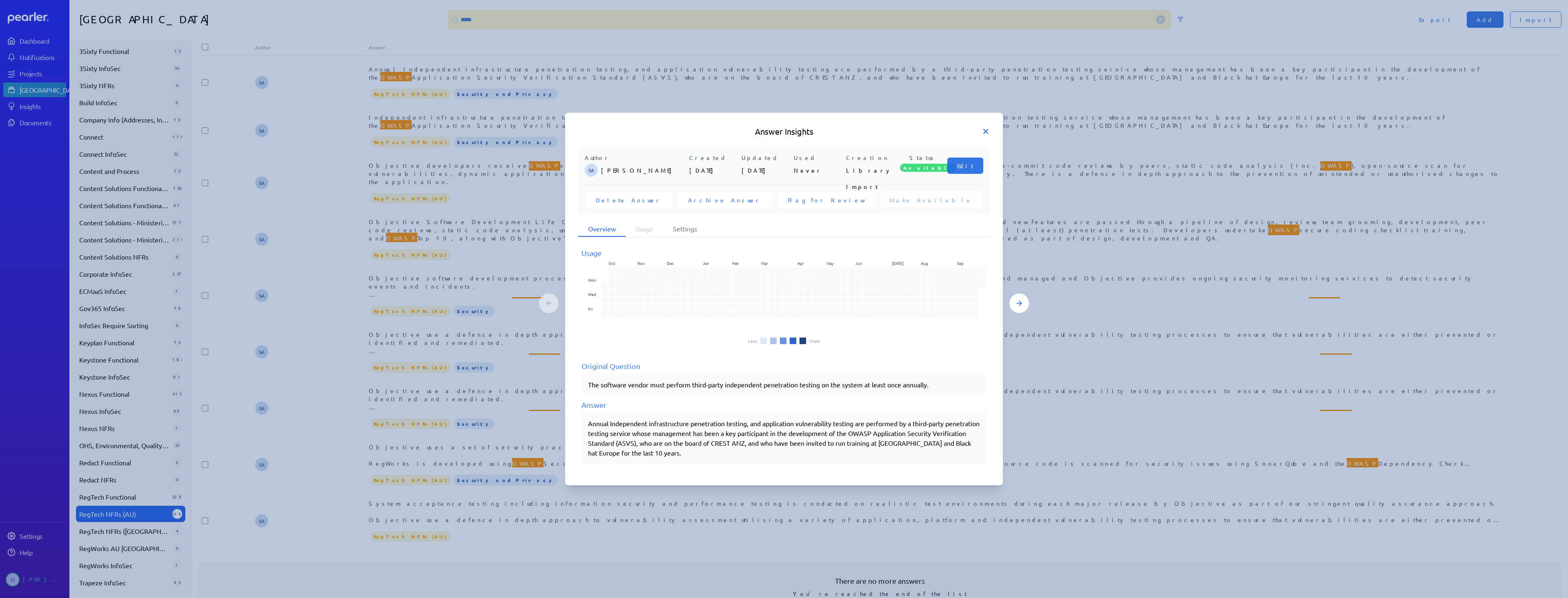
click at [985, 134] on icon at bounding box center [985, 131] width 8 height 8
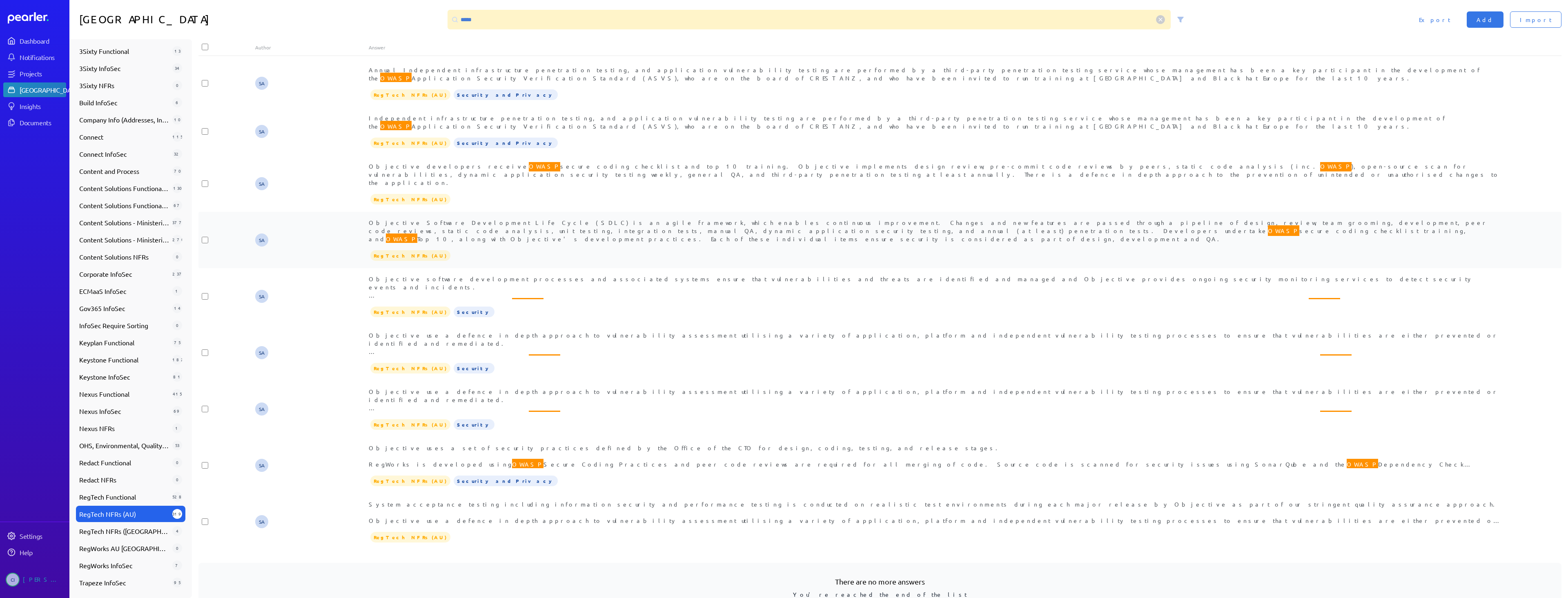
click at [744, 219] on span "Objective Software Development Life Cycle (SDLC) is an agile framework, which e…" at bounding box center [928, 232] width 1119 height 26
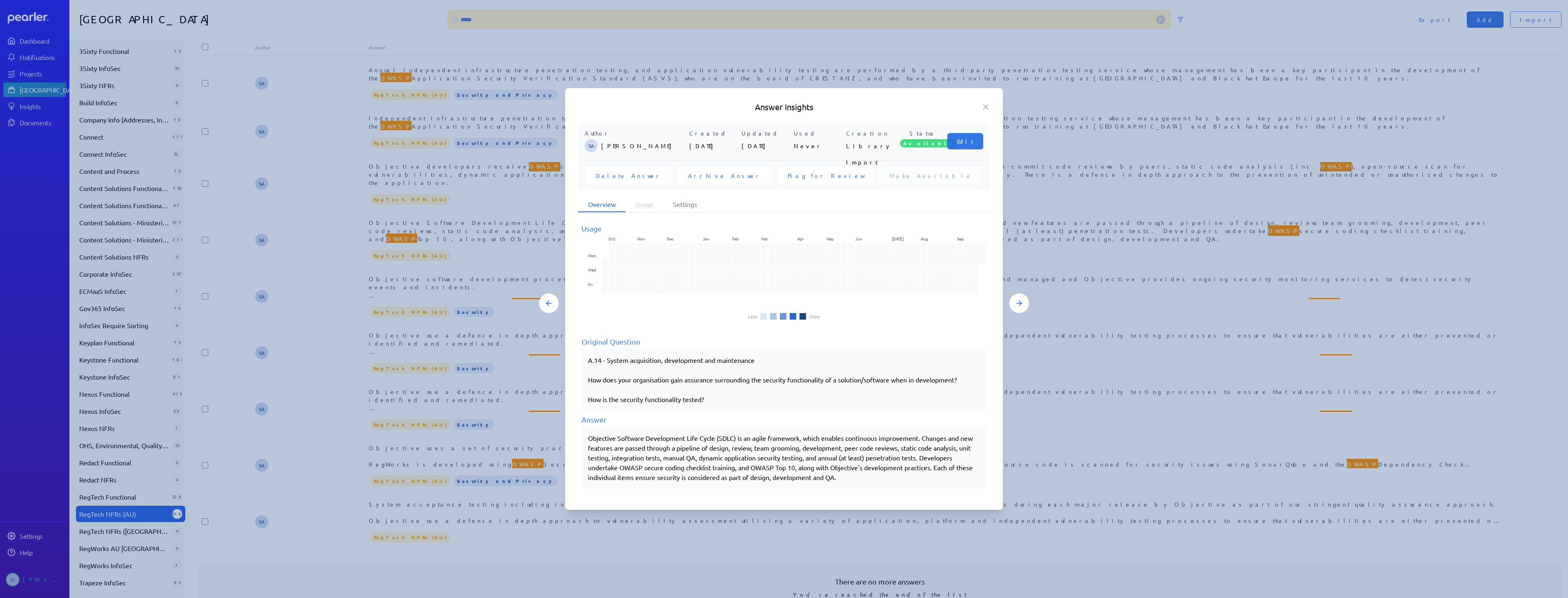
click at [981, 107] on h5 "Answer Insights" at bounding box center [784, 106] width 411 height 12
click at [985, 106] on icon at bounding box center [985, 106] width 4 height 4
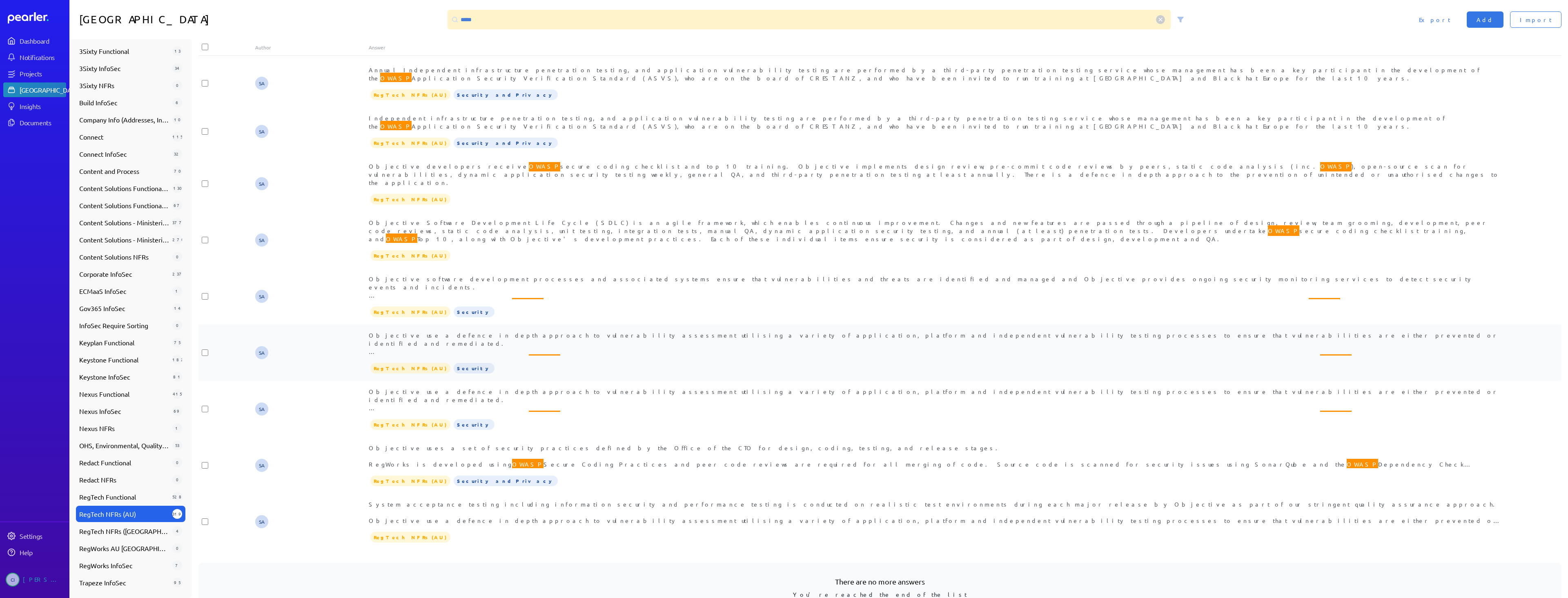
click at [503, 332] on span "Objective use a defence in depth approach to vulnerability assessment utilising…" at bounding box center [934, 352] width 1130 height 41
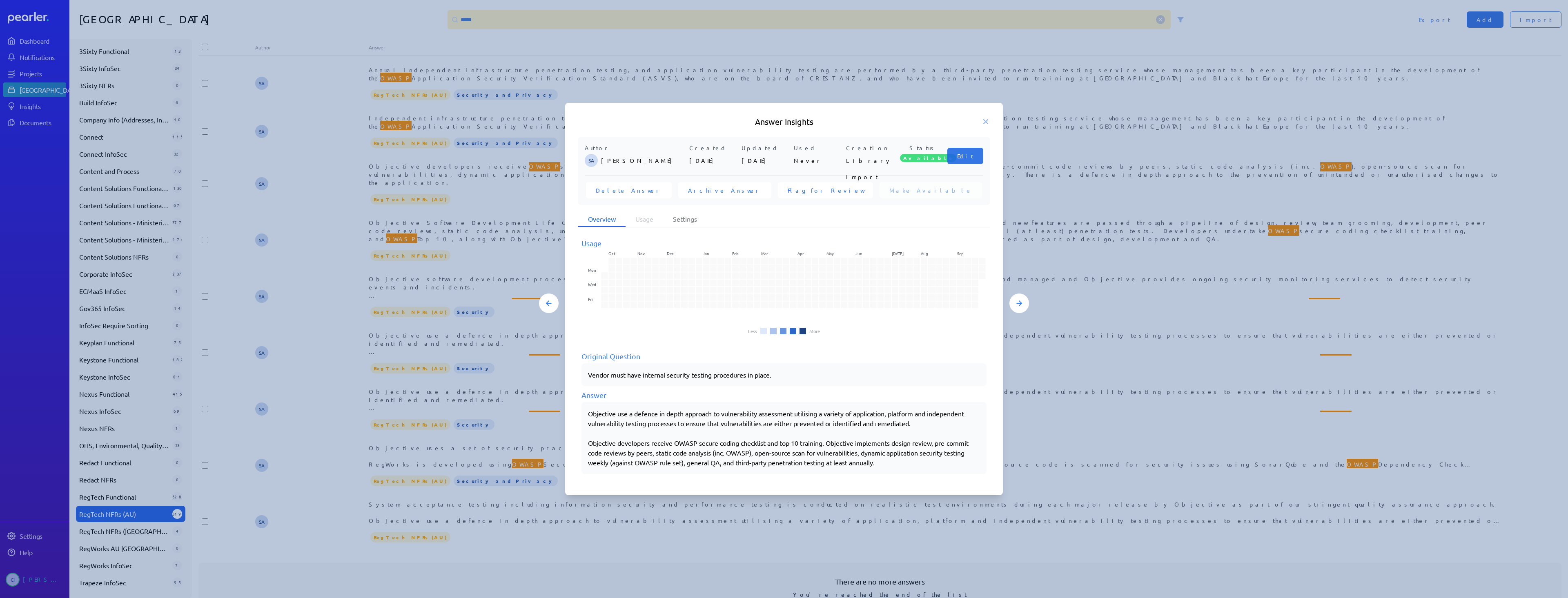
drag, startPoint x: 587, startPoint y: 416, endPoint x: 714, endPoint y: 416, distance: 127.0
click at [714, 416] on div "Objective use a defence in depth approach to vulnerability assessment utilising…" at bounding box center [783, 438] width 405 height 72
drag, startPoint x: 595, startPoint y: 414, endPoint x: 895, endPoint y: 469, distance: 305.0
click at [895, 469] on div "Objective use a defence in depth approach to vulnerability assessment utilising…" at bounding box center [783, 438] width 405 height 72
copy div "Objective use a defence in depth approach to vulnerability assessment utilising…"
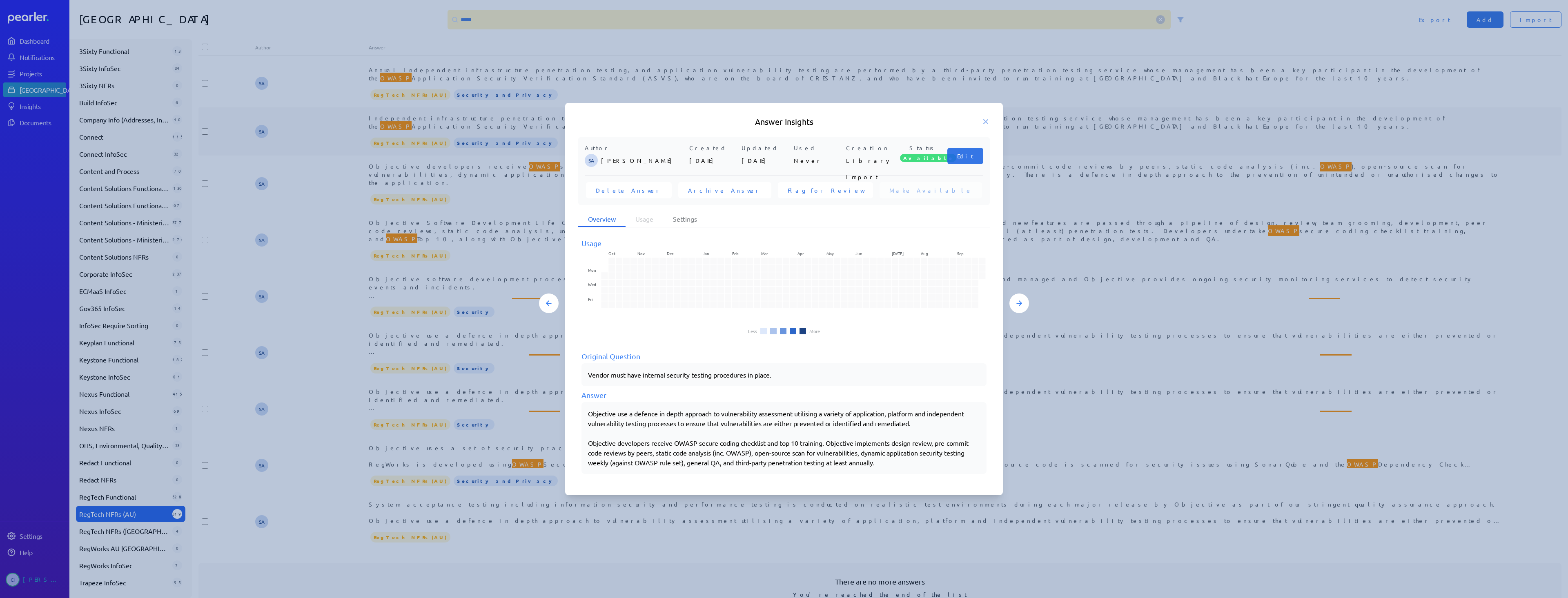
click at [986, 123] on icon at bounding box center [985, 121] width 8 height 8
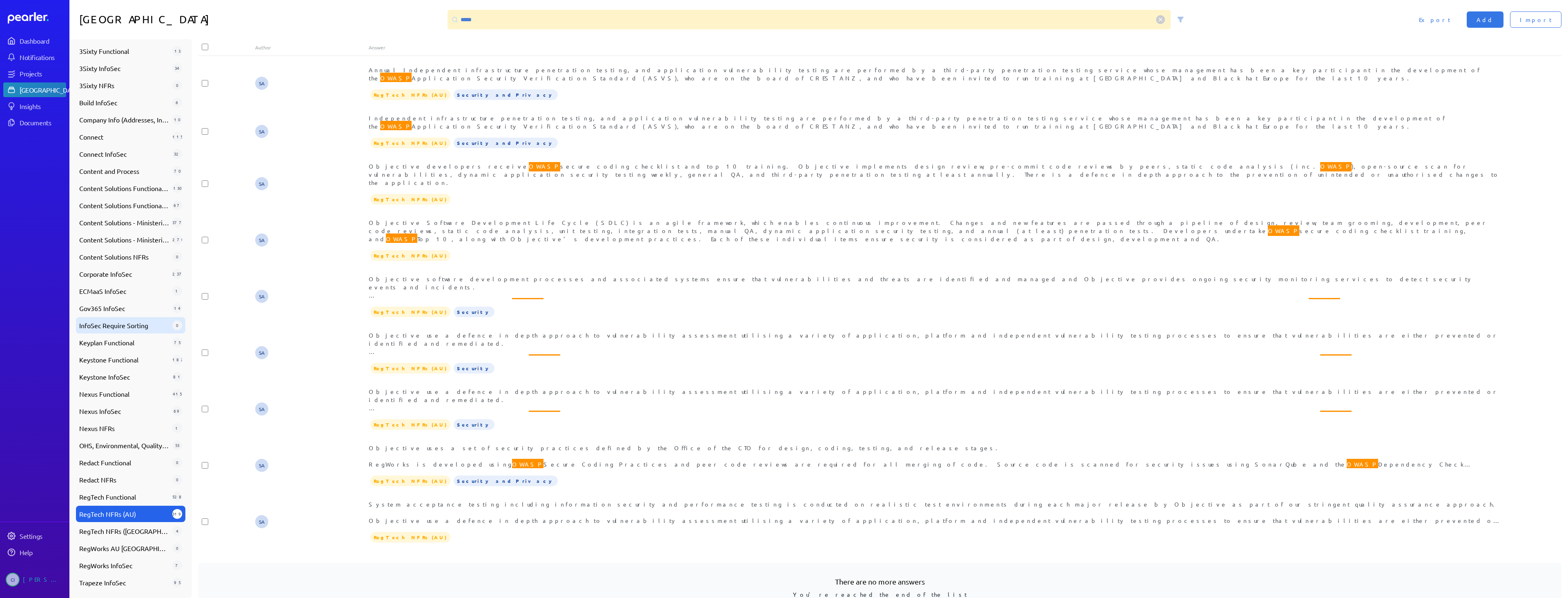
click at [113, 325] on span "InfoSec Require Sorting" at bounding box center [124, 325] width 90 height 10
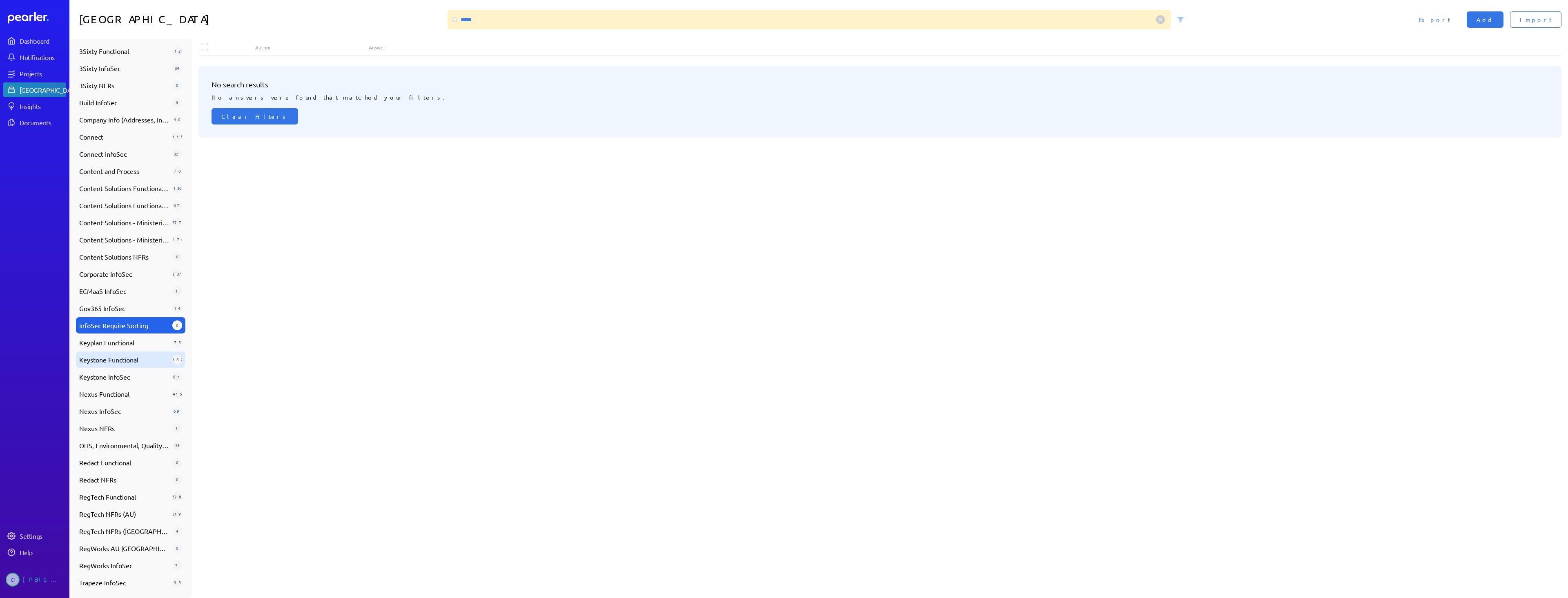
scroll to position [80, 0]
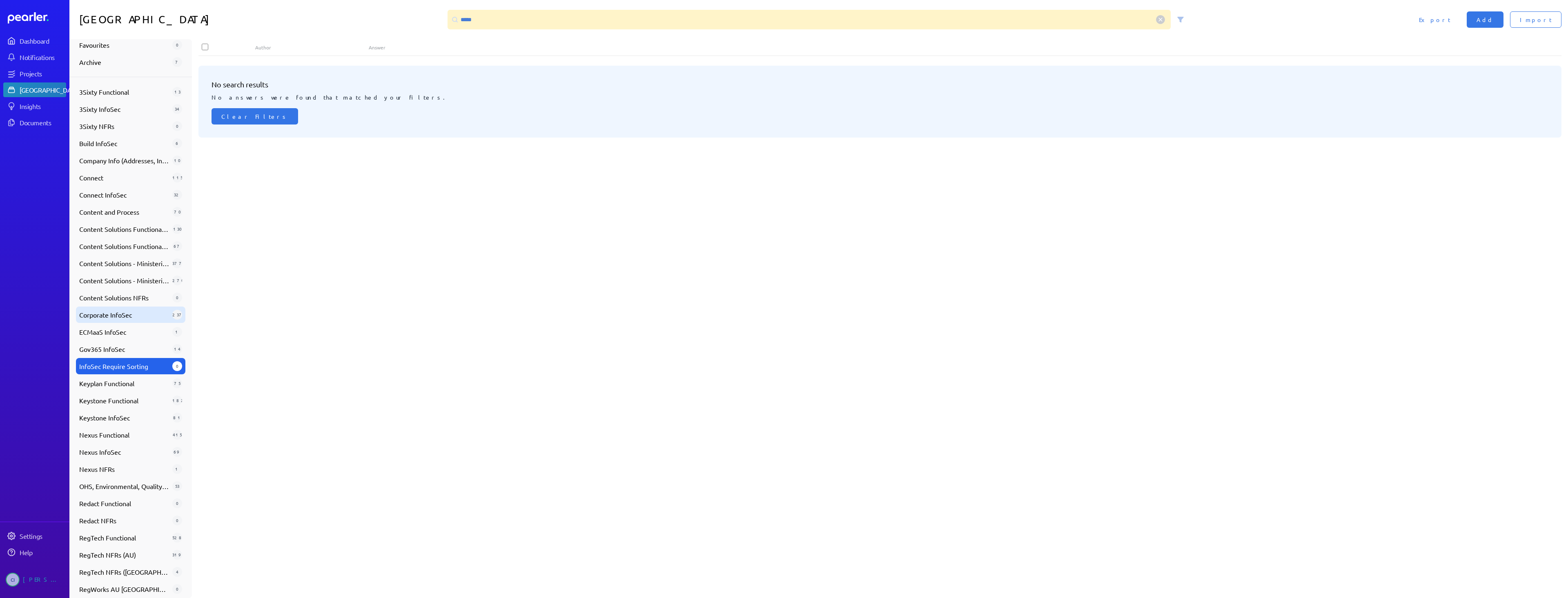
click at [136, 312] on span "Corporate InfoSec" at bounding box center [124, 315] width 90 height 10
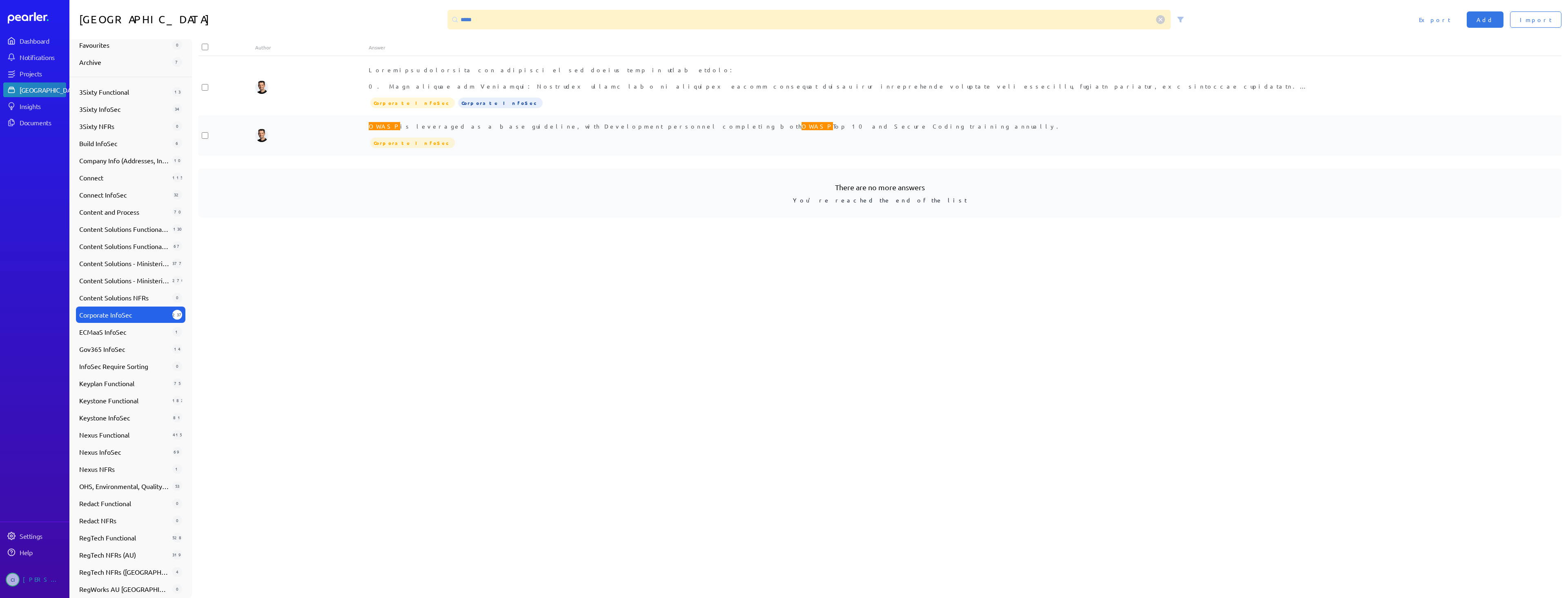
click at [497, 125] on span "OWASP is leveraged as a base guideline, with Development personnel completing b…" at bounding box center [716, 126] width 695 height 10
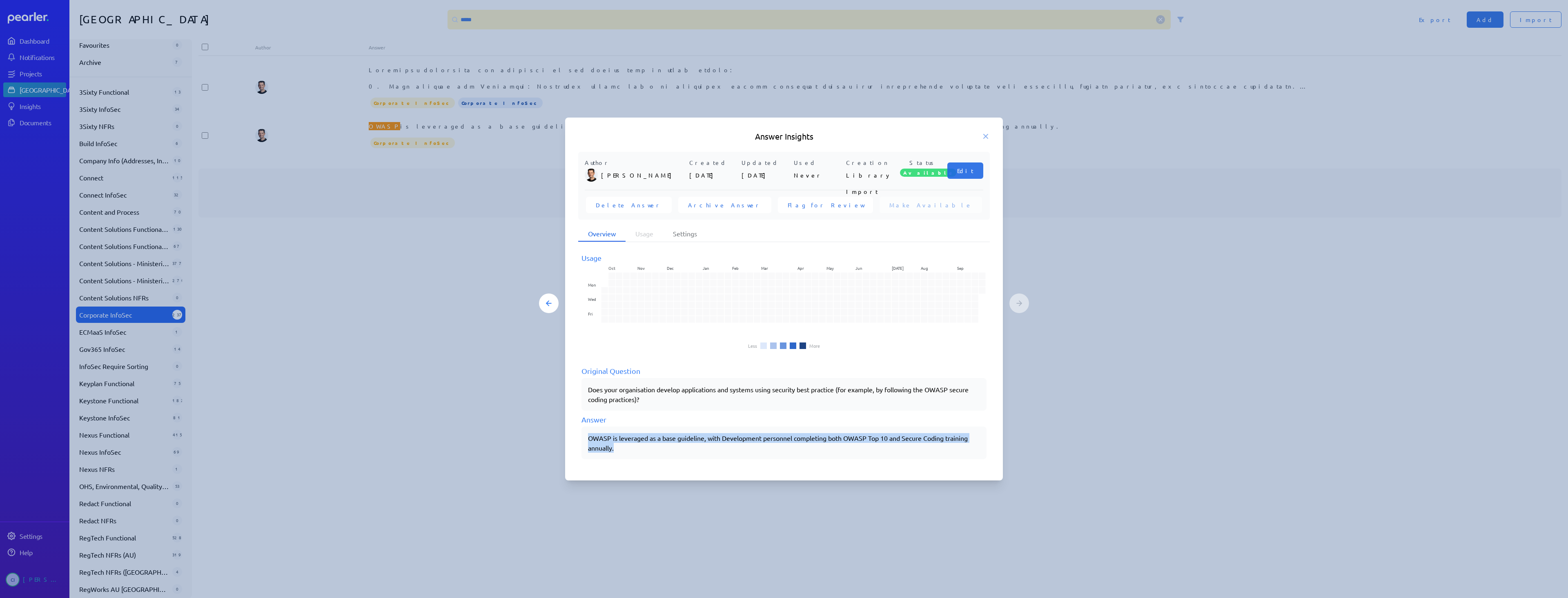
drag, startPoint x: 588, startPoint y: 440, endPoint x: 620, endPoint y: 450, distance: 33.5
click at [620, 450] on p "OWASP is leveraged as a base guideline, with Development personnel completing b…" at bounding box center [784, 443] width 392 height 19
copy p "OWASP is leveraged as a base guideline, with Development personnel completing b…"
click at [987, 136] on icon at bounding box center [985, 136] width 8 height 8
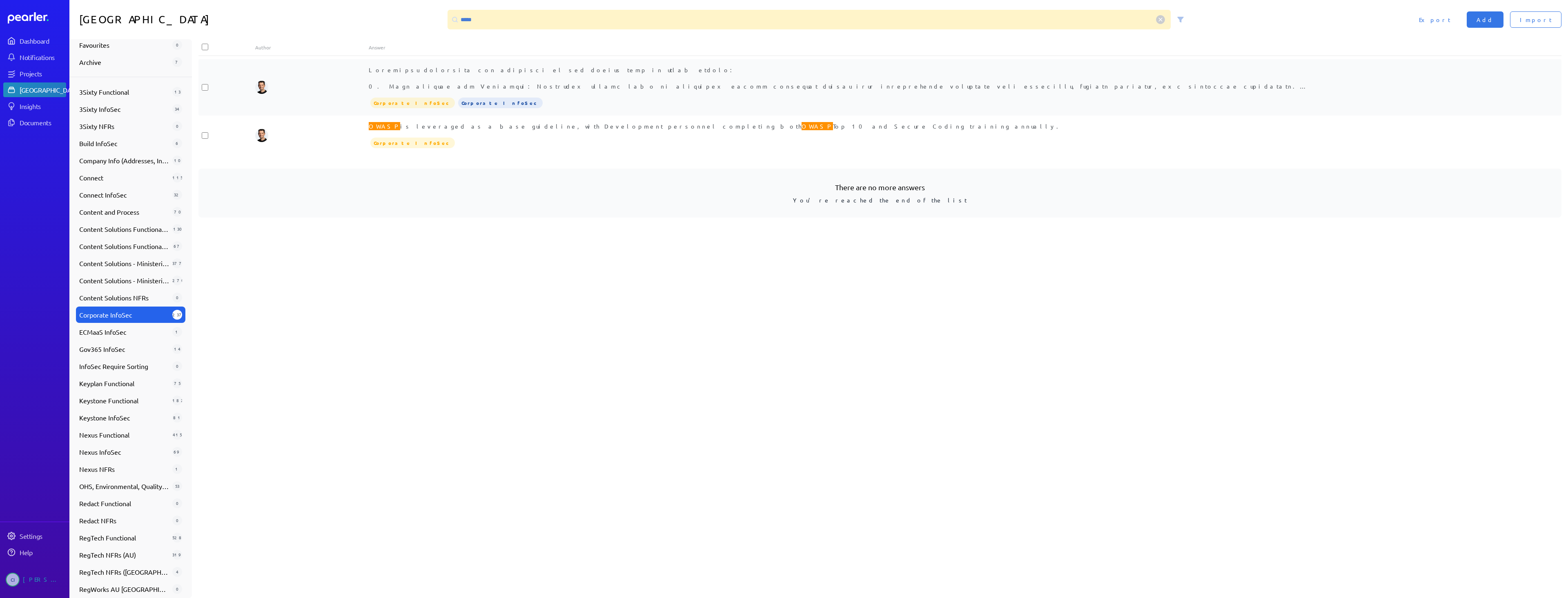
click at [630, 85] on span "OWASP Secure Development training. These controls work towards ensuring Securit…" at bounding box center [931, 135] width 1125 height 138
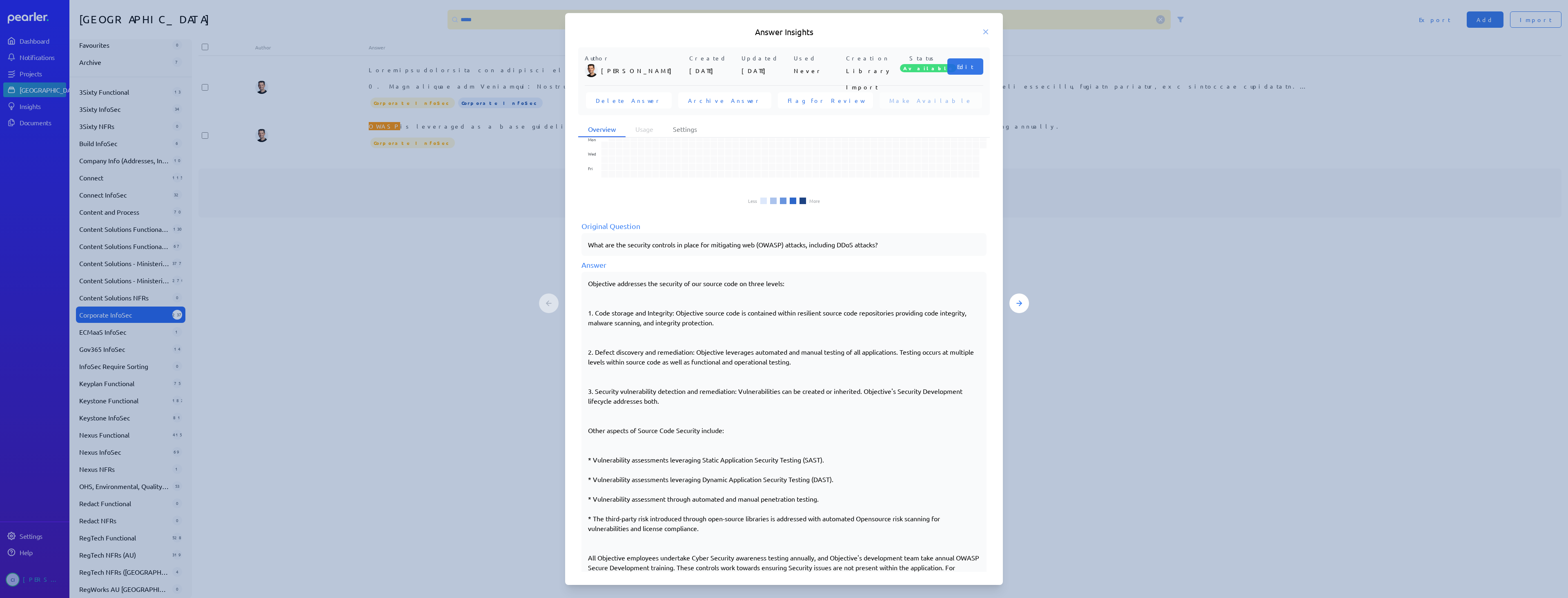
scroll to position [74, 0]
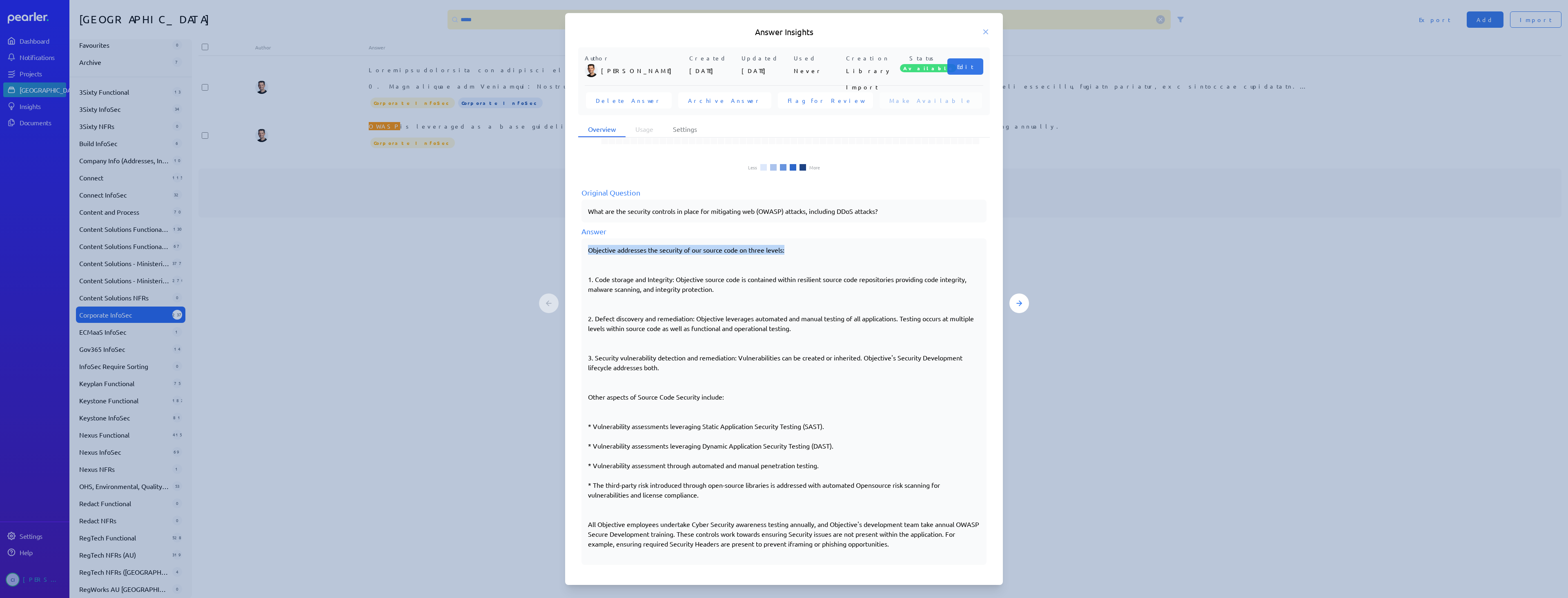
drag, startPoint x: 589, startPoint y: 249, endPoint x: 803, endPoint y: 247, distance: 214.0
click at [803, 247] on p "Objective addresses the security of our source code on three levels:" at bounding box center [784, 249] width 392 height 10
click at [803, 248] on p "Objective addresses the security of our source code on three levels:" at bounding box center [784, 249] width 392 height 10
drag, startPoint x: 588, startPoint y: 524, endPoint x: 739, endPoint y: 523, distance: 151.0
click at [739, 523] on p "All Objective employees undertake Cyber Security awareness testing annually, an…" at bounding box center [784, 534] width 392 height 29
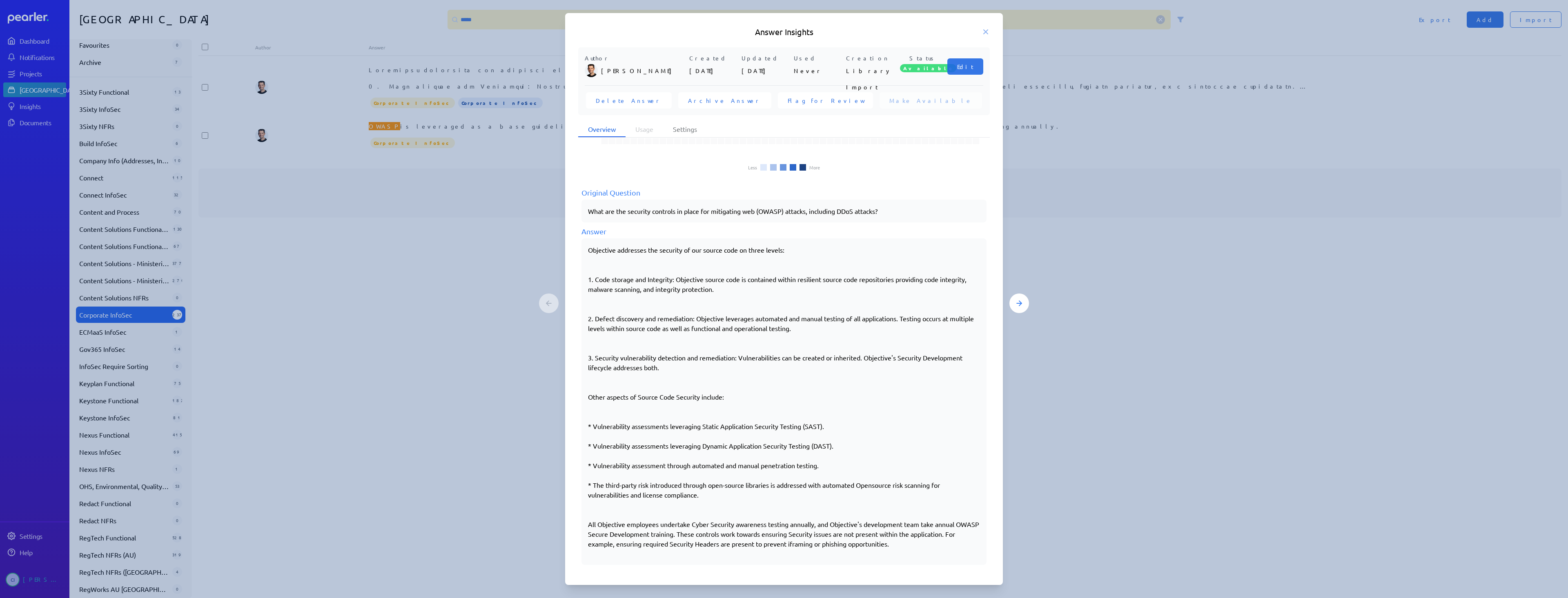
click at [874, 530] on p "All Objective employees undertake Cyber Security awareness testing annually, an…" at bounding box center [784, 534] width 392 height 29
click at [989, 33] on icon at bounding box center [985, 32] width 8 height 8
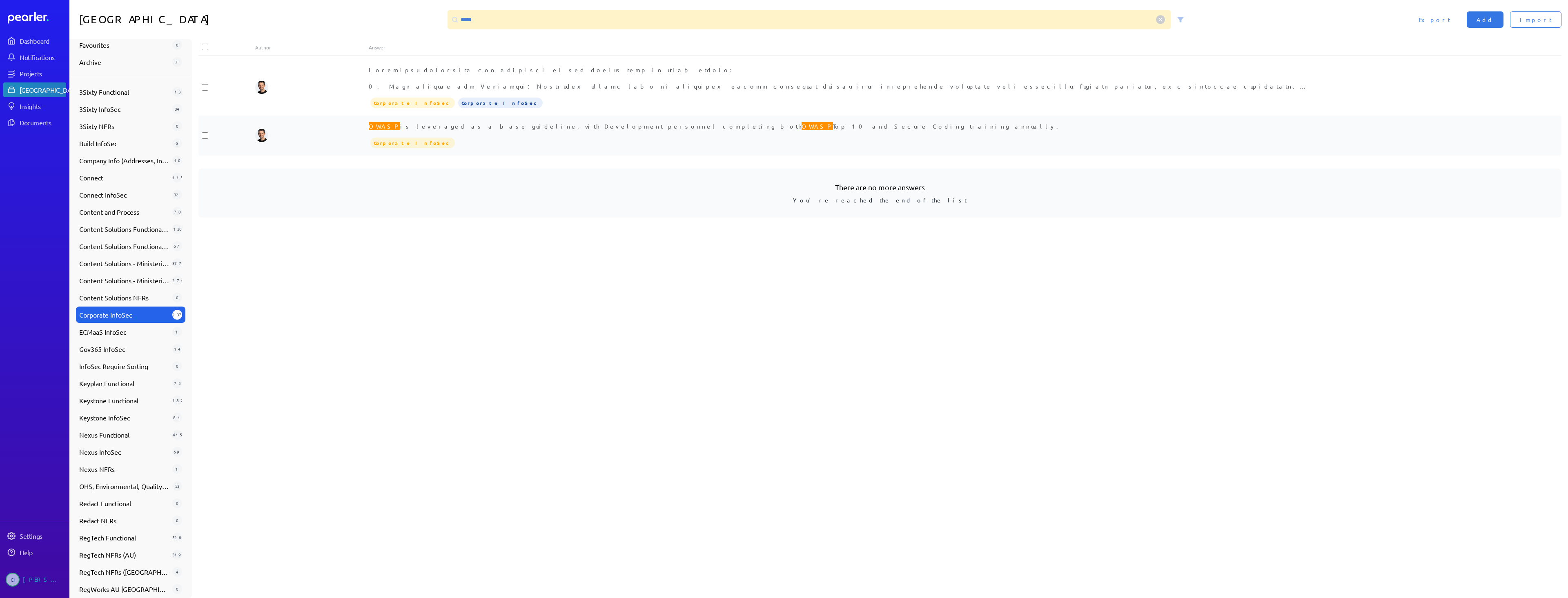
click at [590, 145] on div "Corporate InfoSec" at bounding box center [937, 143] width 1136 height 12
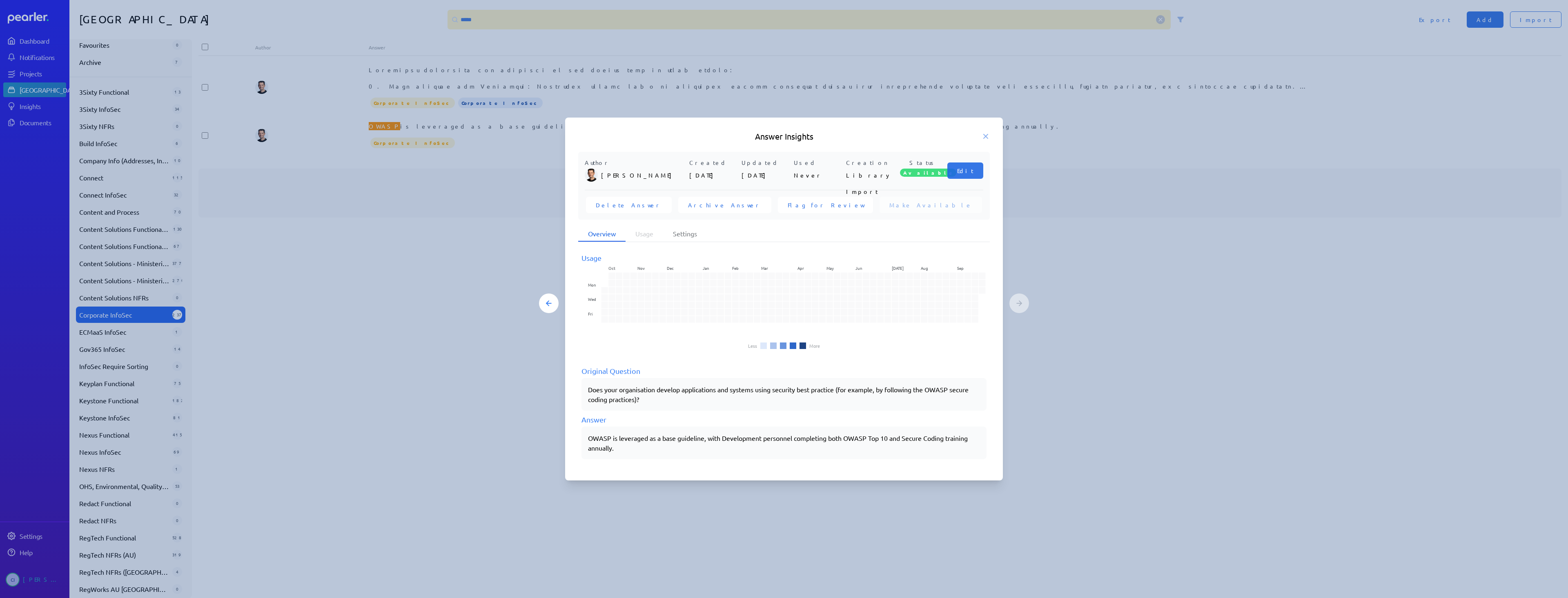
drag, startPoint x: 583, startPoint y: 439, endPoint x: 619, endPoint y: 448, distance: 37.1
click at [614, 449] on div "OWASP is leveraged as a base guideline, with Development personnel completing b…" at bounding box center [783, 443] width 405 height 33
drag, startPoint x: 622, startPoint y: 448, endPoint x: 587, endPoint y: 436, distance: 37.0
click at [587, 436] on div "OWASP is leveraged as a base guideline, with Development personnel completing b…" at bounding box center [783, 443] width 405 height 33
copy p "OWASP is leveraged as a base guideline, with Development personnel completing b…"
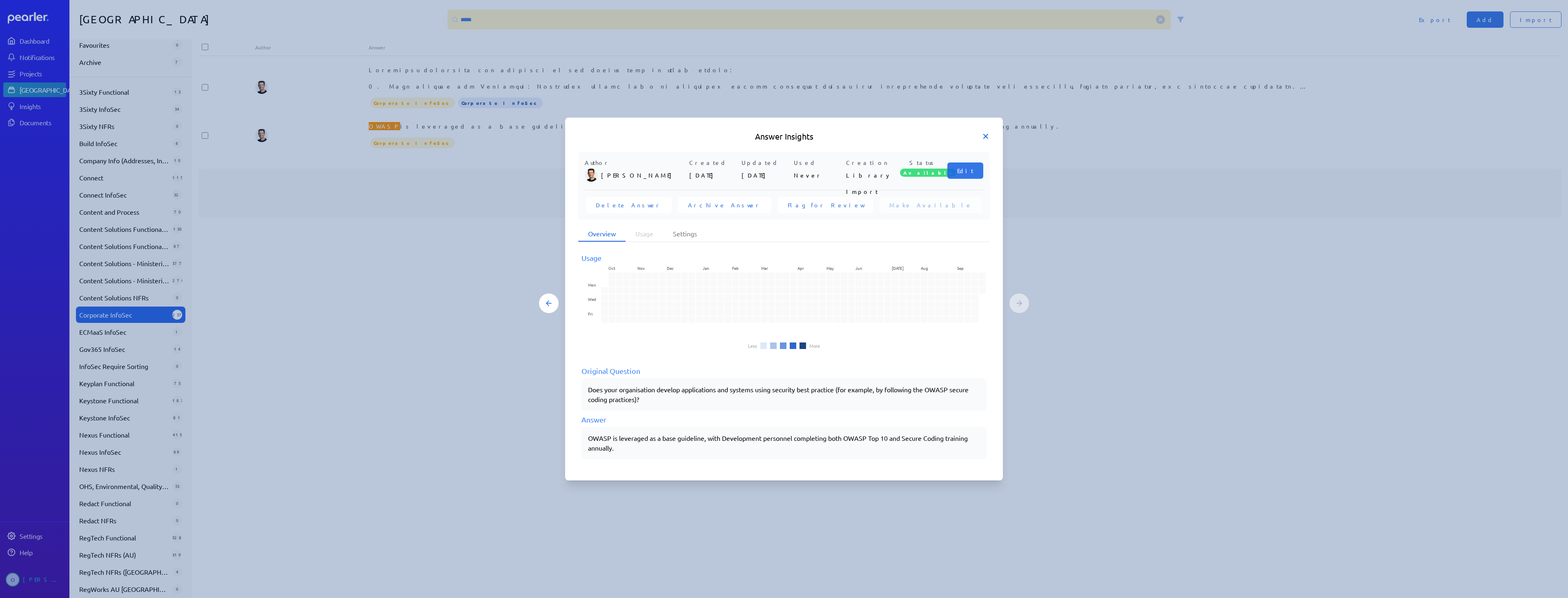
click at [988, 133] on icon at bounding box center [985, 136] width 8 height 8
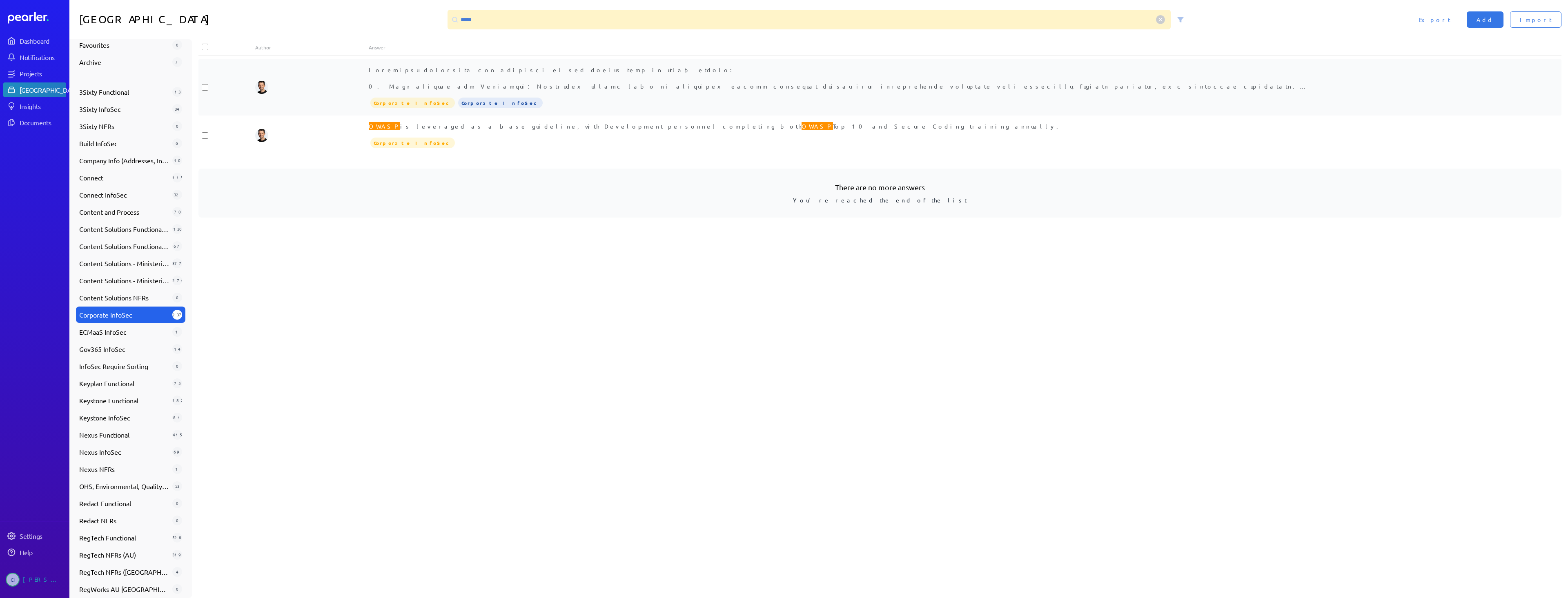
click at [587, 85] on span "OWASP Secure Development training. These controls work towards ensuring Securit…" at bounding box center [931, 135] width 1125 height 138
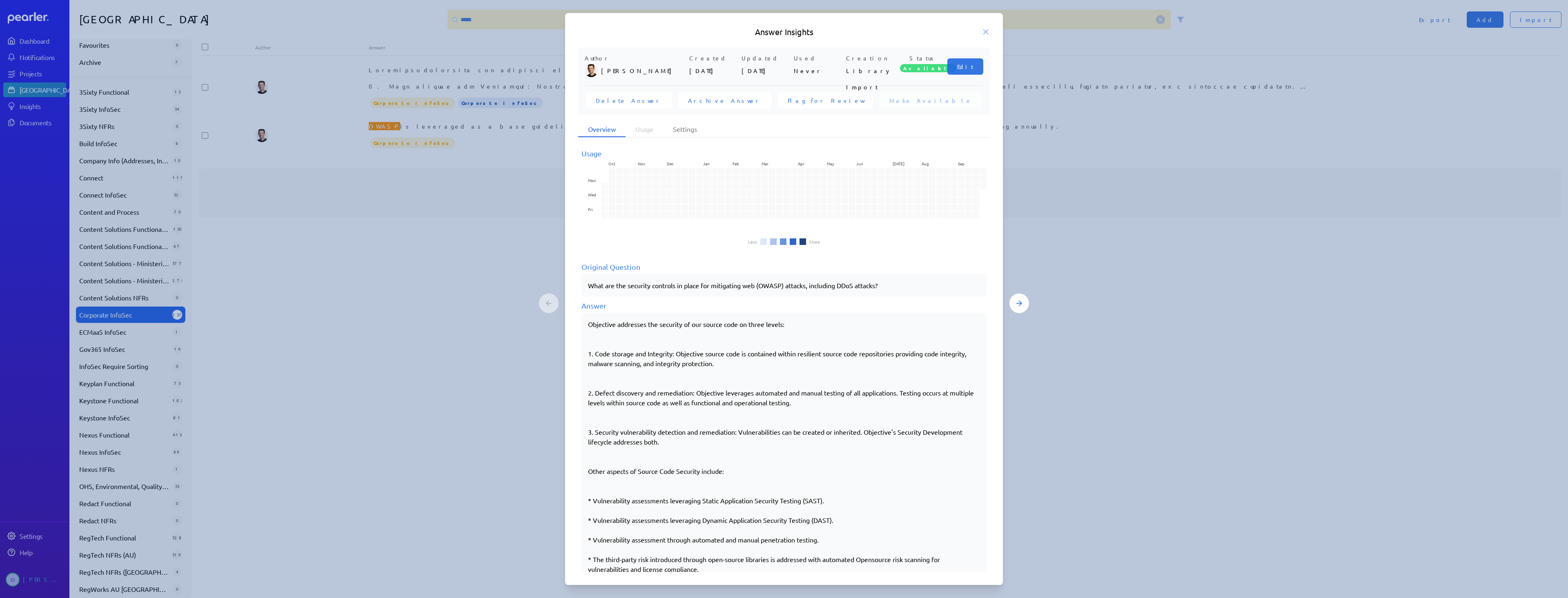
drag, startPoint x: 589, startPoint y: 323, endPoint x: 843, endPoint y: 397, distance: 264.6
click at [843, 397] on div "Objective addresses the security of our source code on three levels: 1. Code st…" at bounding box center [784, 476] width 392 height 313
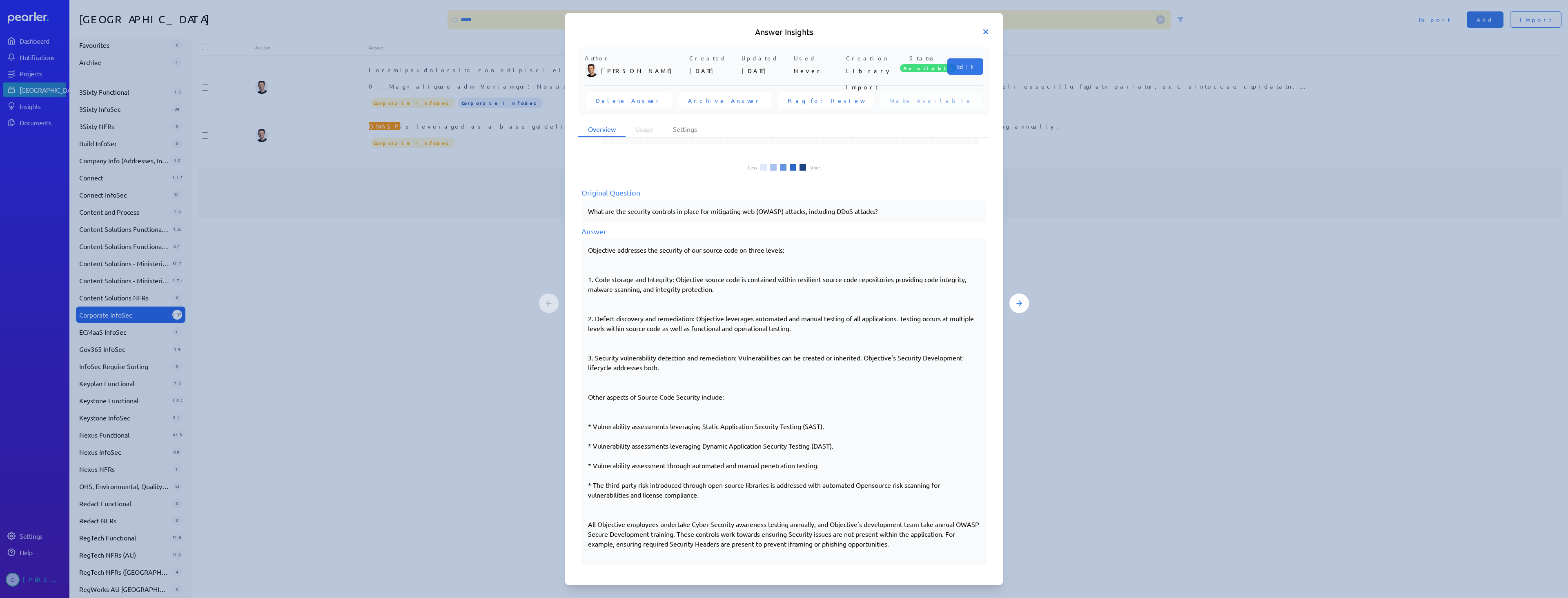
click at [984, 31] on icon at bounding box center [985, 32] width 8 height 8
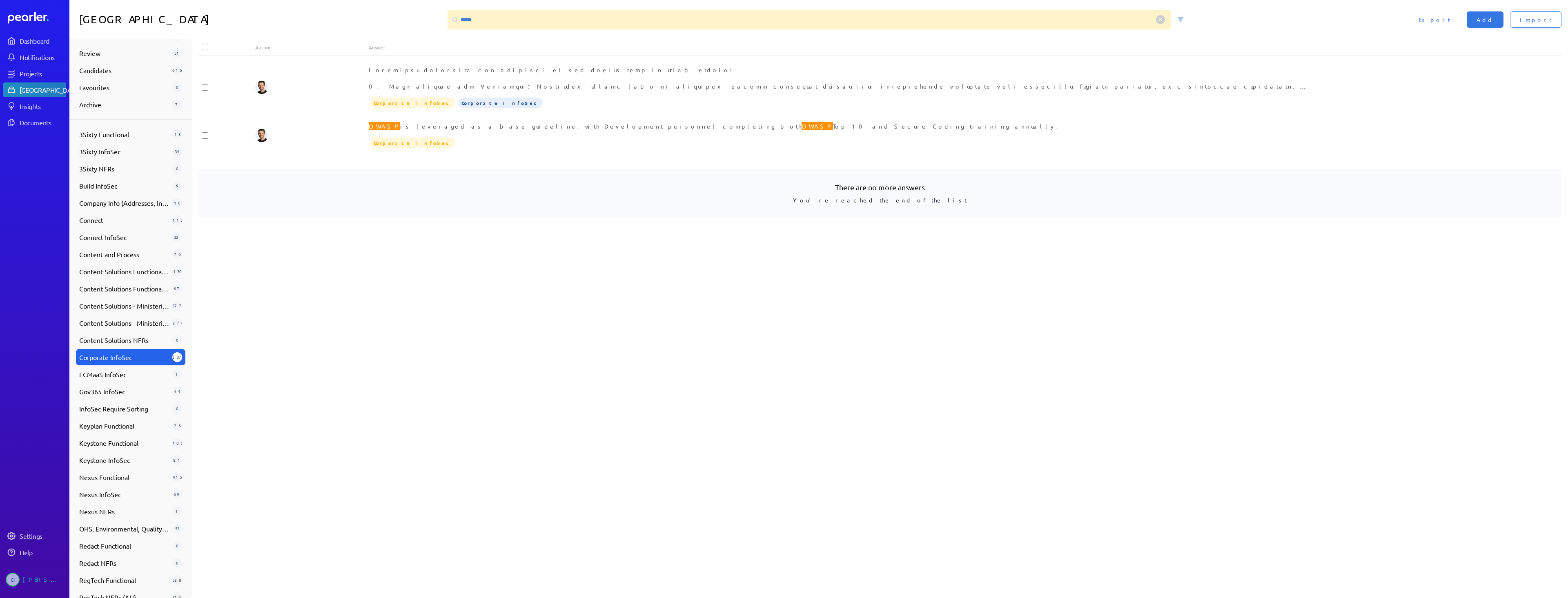
scroll to position [0, 0]
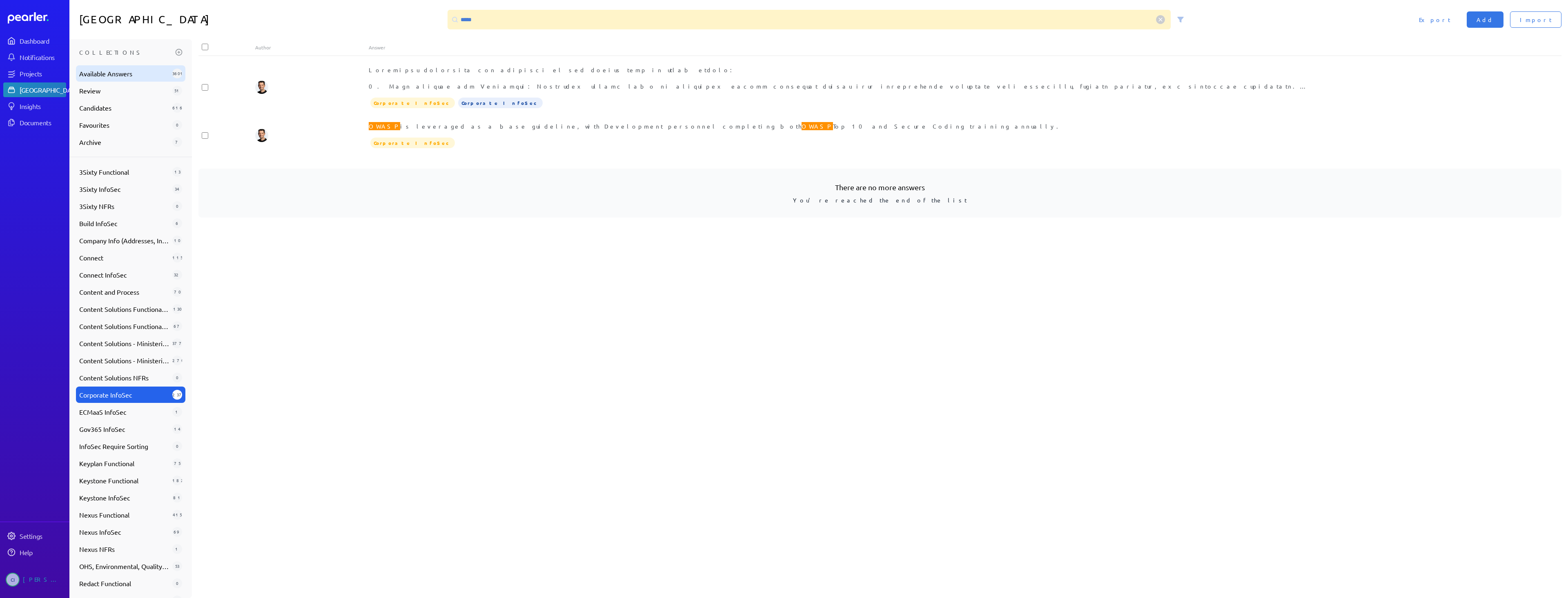
click at [130, 76] on span "Available Answers" at bounding box center [124, 74] width 90 height 10
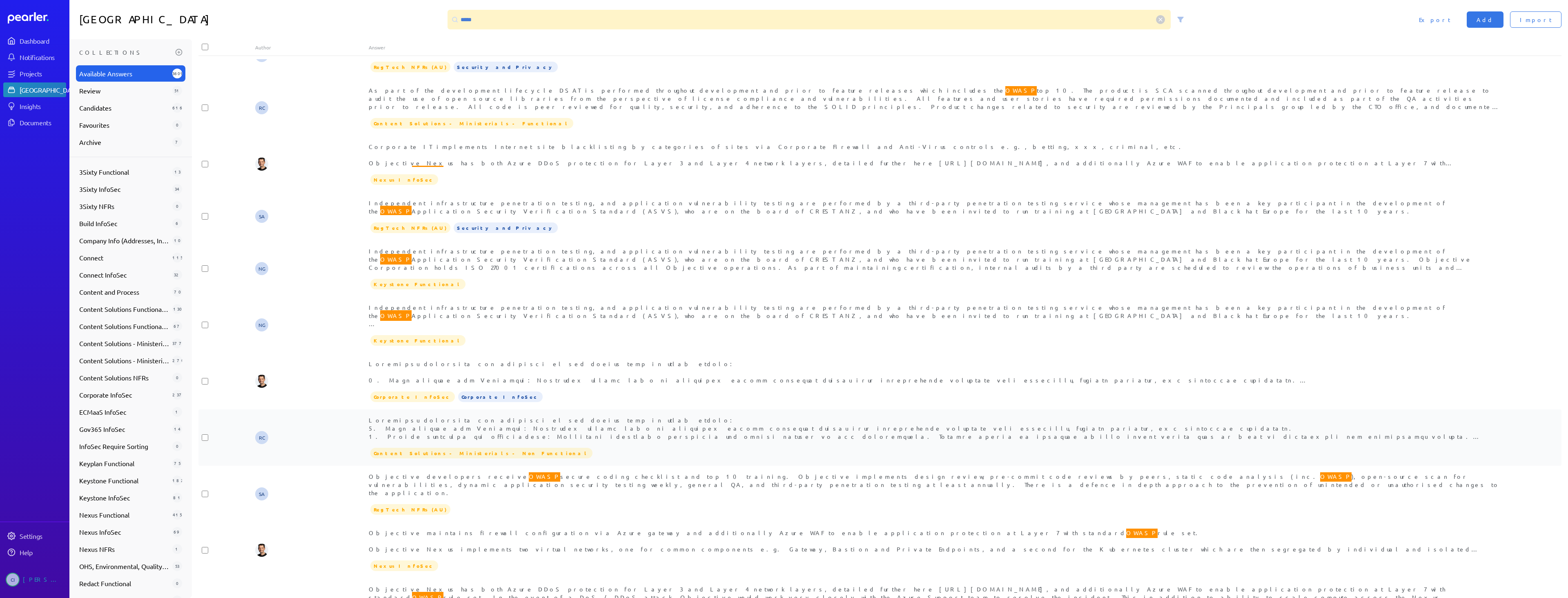
scroll to position [41, 0]
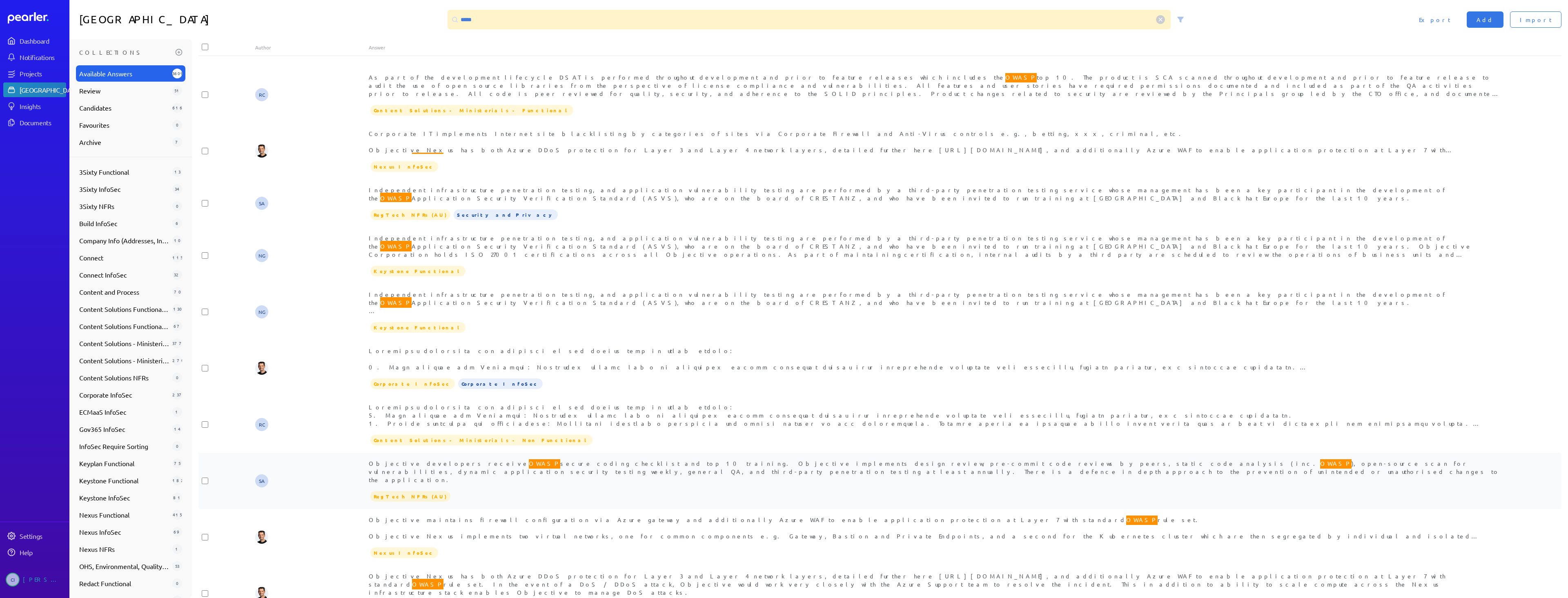
click at [904, 458] on span "Objective developers receive OWASP secure coding checklist and top 10 training.…" at bounding box center [934, 471] width 1131 height 26
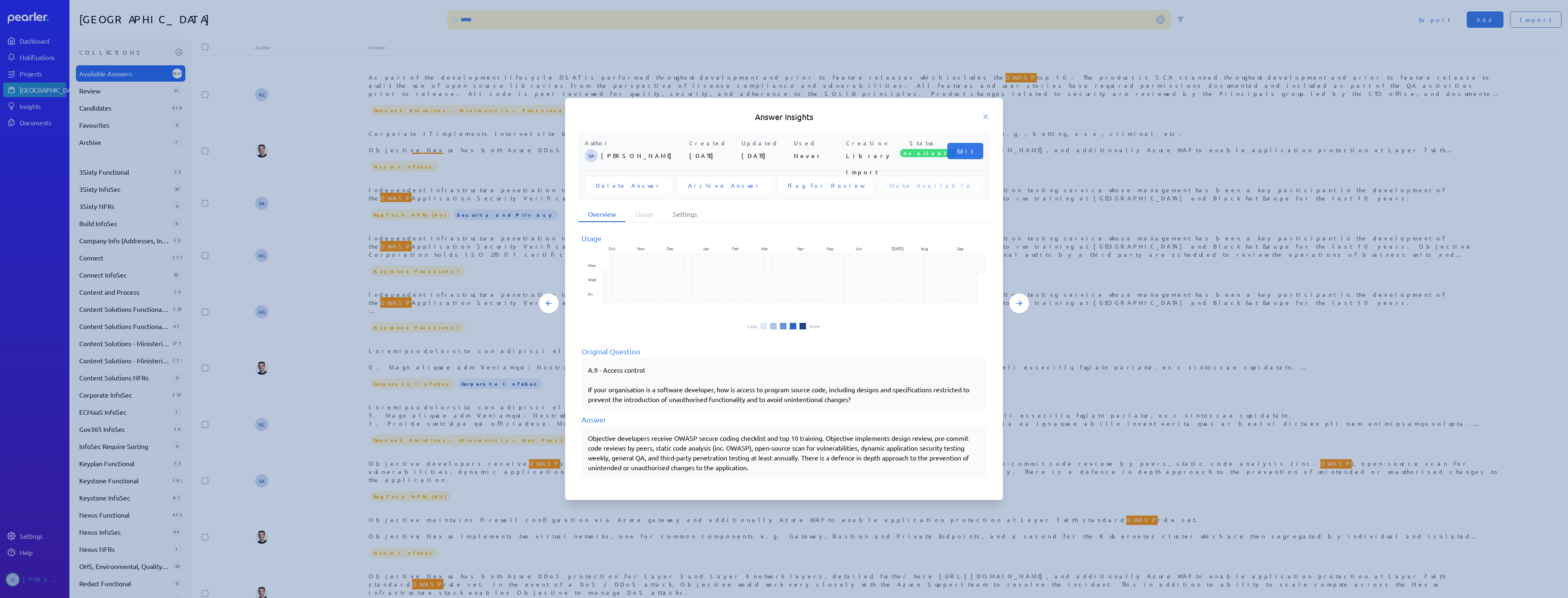
drag, startPoint x: 587, startPoint y: 437, endPoint x: 783, endPoint y: 468, distance: 198.4
click at [783, 468] on div "Objective developers receive OWASP secure coding checklist and top 10 training.…" at bounding box center [783, 453] width 405 height 52
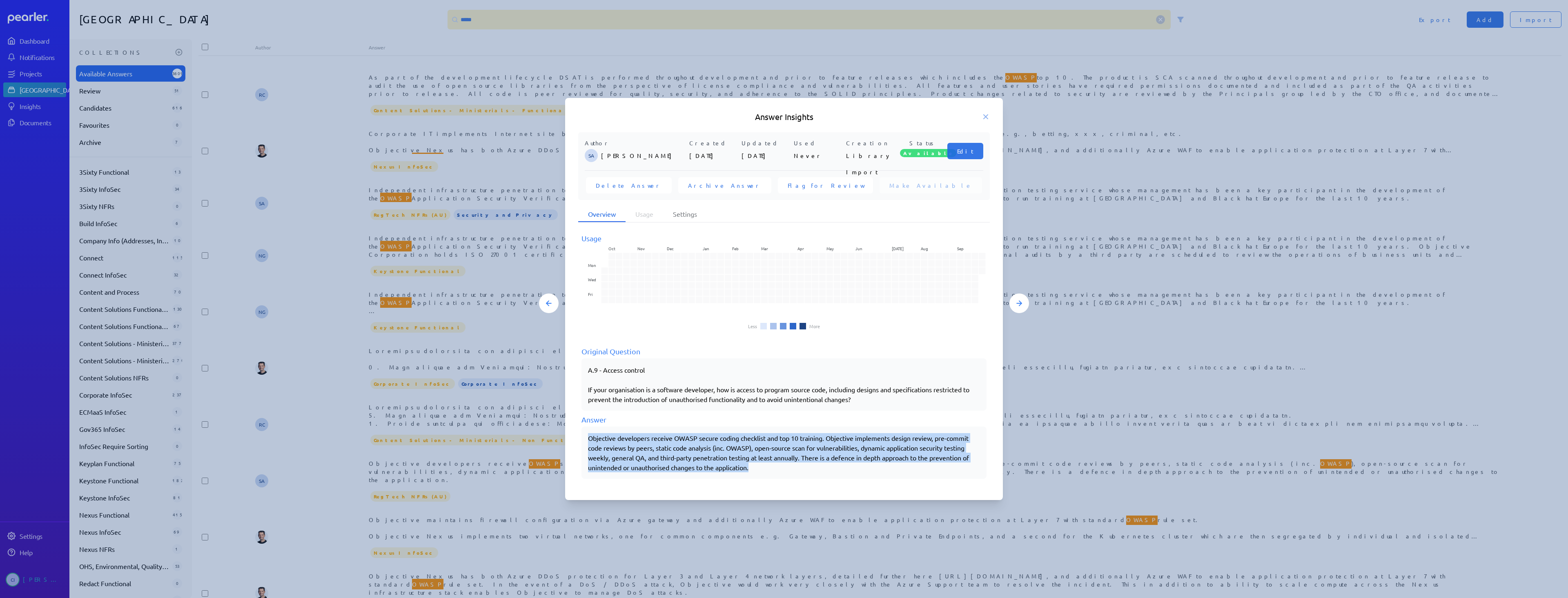
drag, startPoint x: 606, startPoint y: 440, endPoint x: 769, endPoint y: 470, distance: 165.7
click at [769, 470] on div "Objective developers receive OWASP secure coding checklist and top 10 training.…" at bounding box center [784, 453] width 392 height 39
copy div "Objective developers receive OWASP secure coding checklist and top 10 training.…"
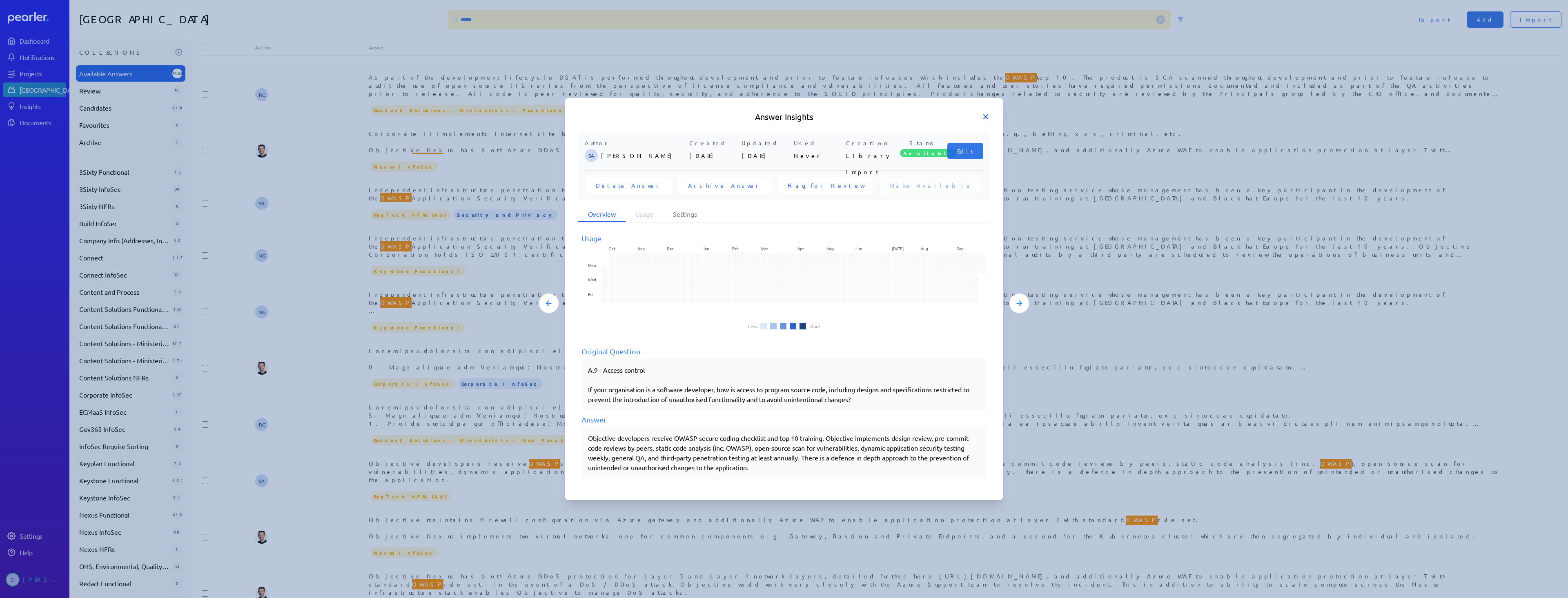
click at [984, 118] on icon at bounding box center [985, 117] width 4 height 4
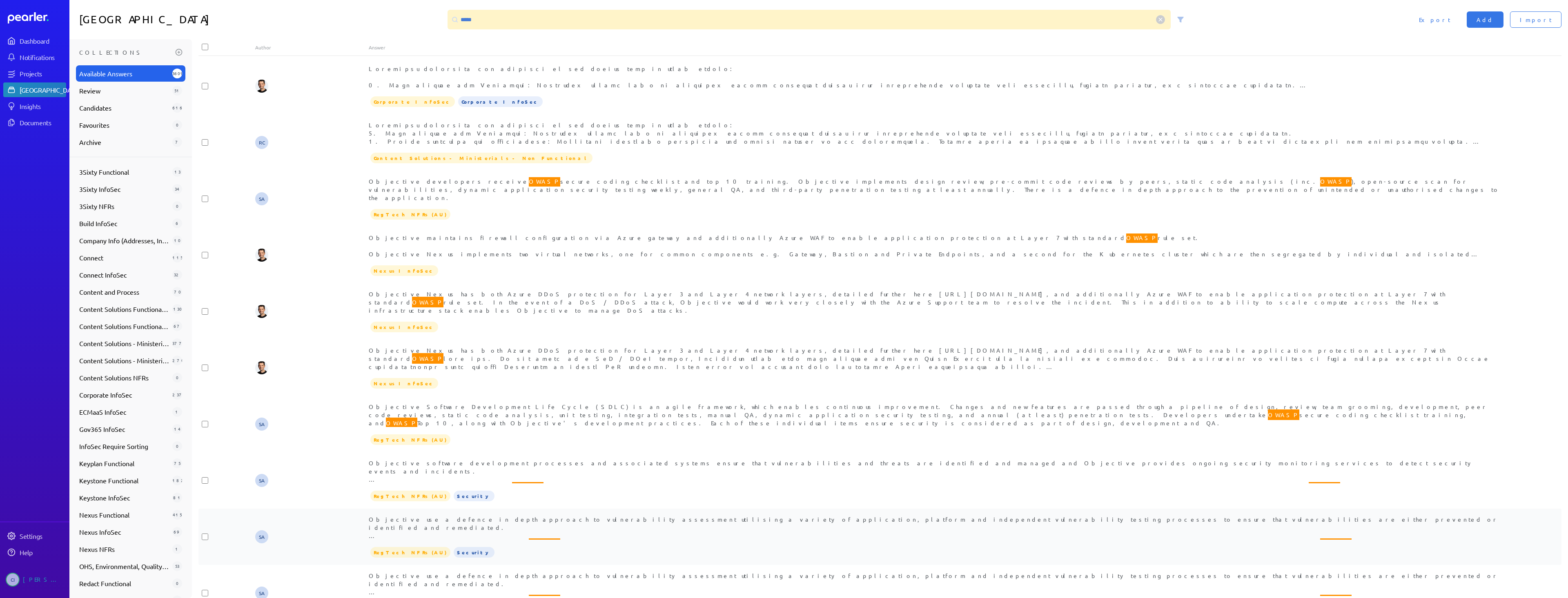
scroll to position [367, 0]
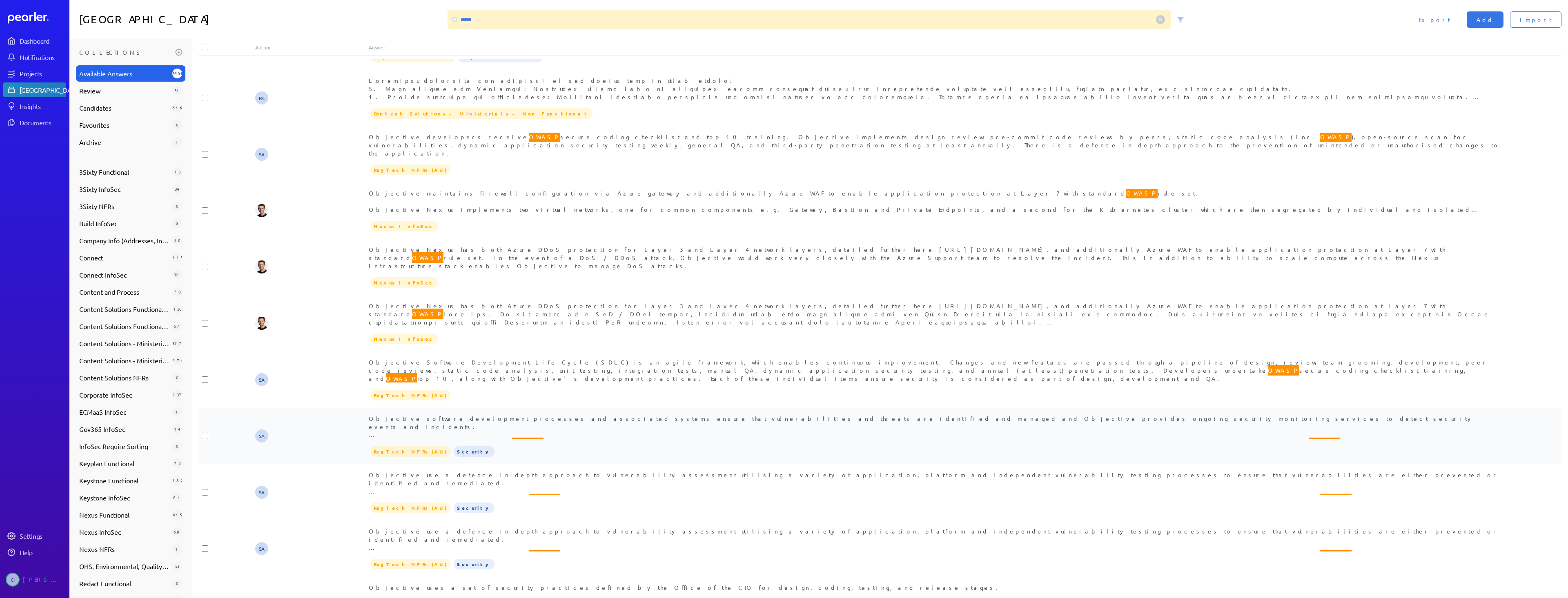
click at [497, 415] on span "Objective software development processes and associated systems ensure that vul…" at bounding box center [933, 451] width 1129 height 72
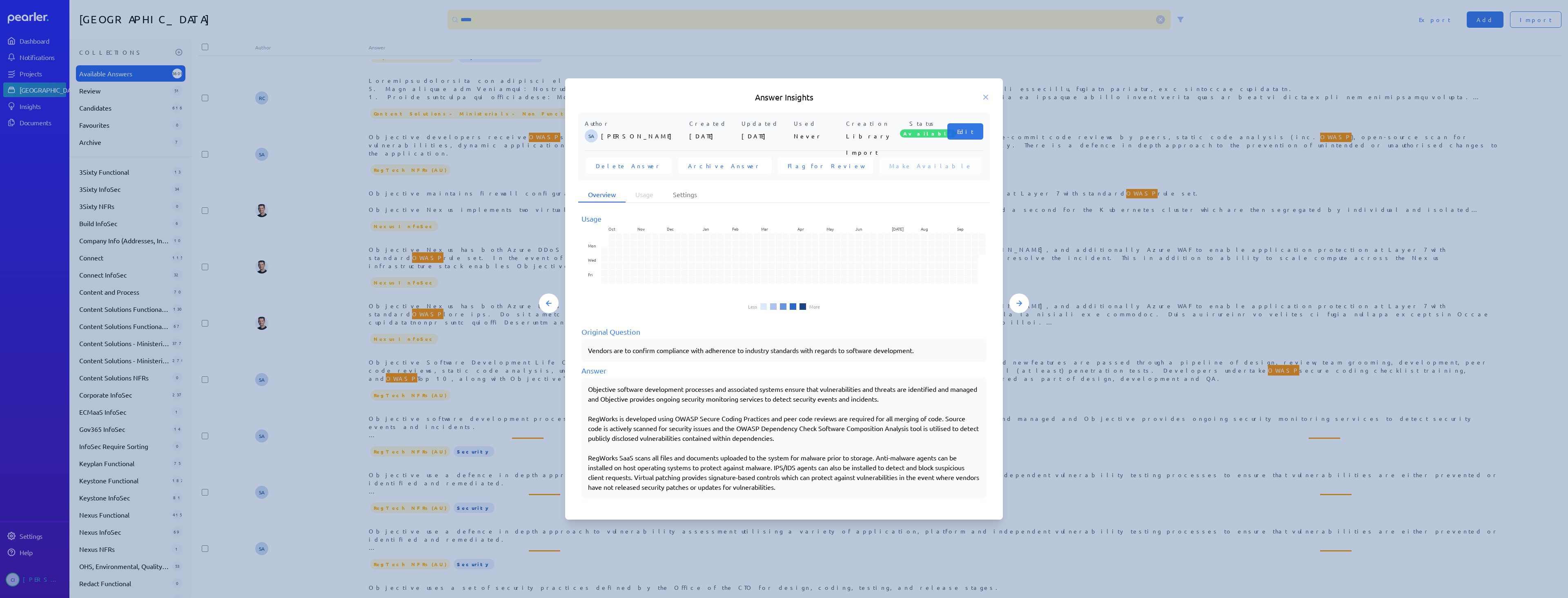
drag, startPoint x: 583, startPoint y: 417, endPoint x: 801, endPoint y: 418, distance: 218.0
click at [801, 418] on div "Objective software development processes and associated systems ensure that vul…" at bounding box center [783, 438] width 405 height 121
drag, startPoint x: 812, startPoint y: 436, endPoint x: 581, endPoint y: 419, distance: 231.6
click at [581, 419] on div "Objective software development processes and associated systems ensure that vul…" at bounding box center [783, 438] width 405 height 121
